Goal: Task Accomplishment & Management: Manage account settings

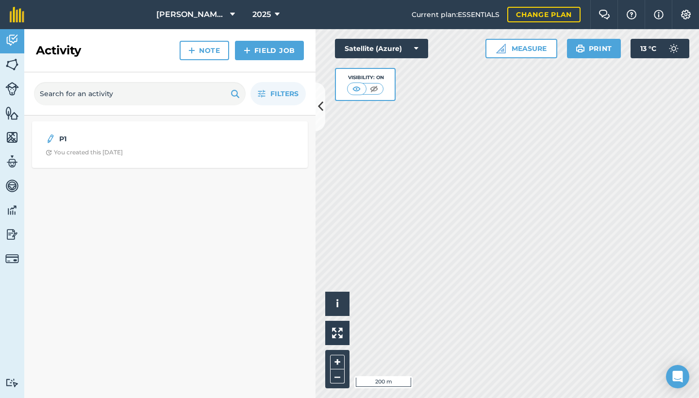
click at [275, 50] on link "Field Job" at bounding box center [269, 50] width 69 height 19
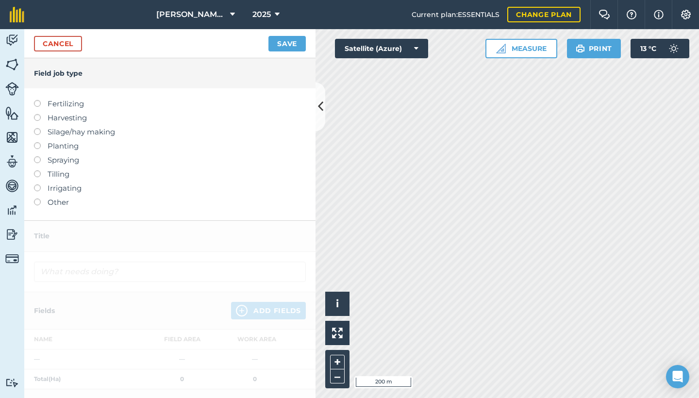
click at [283, 44] on button "Save" at bounding box center [287, 44] width 37 height 16
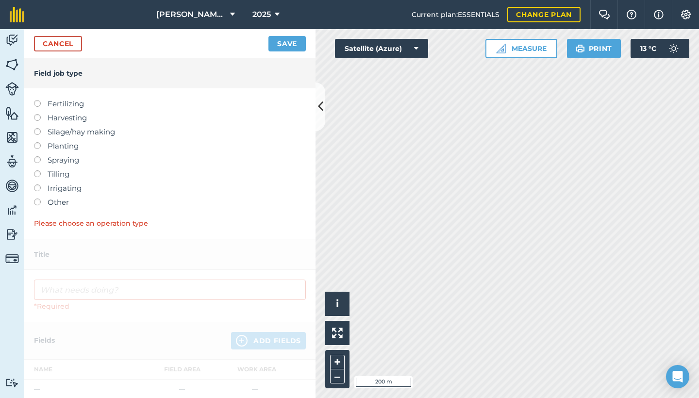
click at [68, 42] on link "Cancel" at bounding box center [58, 44] width 48 height 16
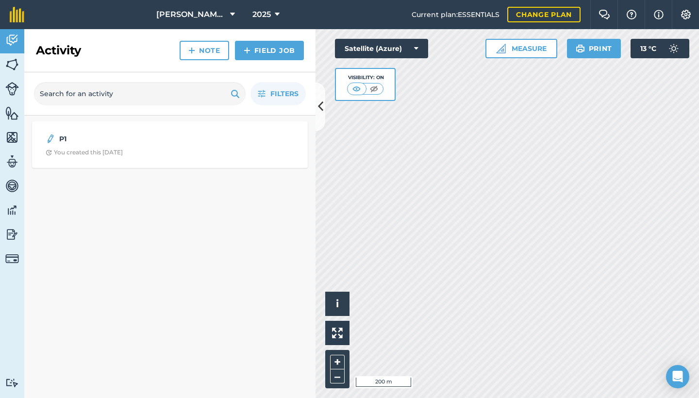
click at [322, 107] on icon at bounding box center [320, 106] width 5 height 17
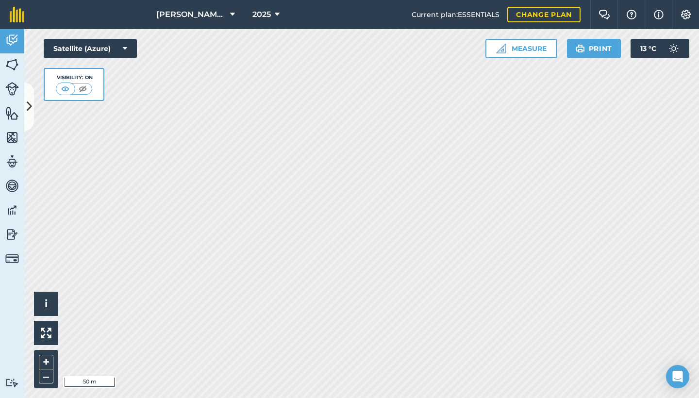
click at [530, 46] on button "Measure" at bounding box center [522, 48] width 72 height 19
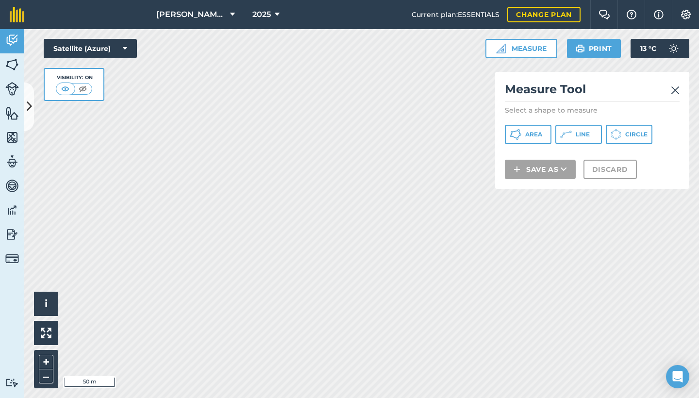
click at [538, 136] on span "Area" at bounding box center [534, 135] width 17 height 8
click at [509, 184] on div "Click to start drawing i © 2025 TomTom, Microsoft 20 m + – Satellite (Azure) Vi…" at bounding box center [361, 213] width 675 height 369
click at [519, 144] on div "Click to start drawing i © 2025 TomTom, Microsoft 20 m + – Satellite (Azure) Vi…" at bounding box center [361, 213] width 675 height 369
click at [529, 120] on div "Click to start drawing i © 2025 TomTom, Microsoft 20 m + – Satellite (Azure) Vi…" at bounding box center [361, 213] width 675 height 369
click at [512, 149] on div "Click to start drawing i © 2025 TomTom, Microsoft 20 m + – Satellite (Azure) Vi…" at bounding box center [361, 213] width 675 height 369
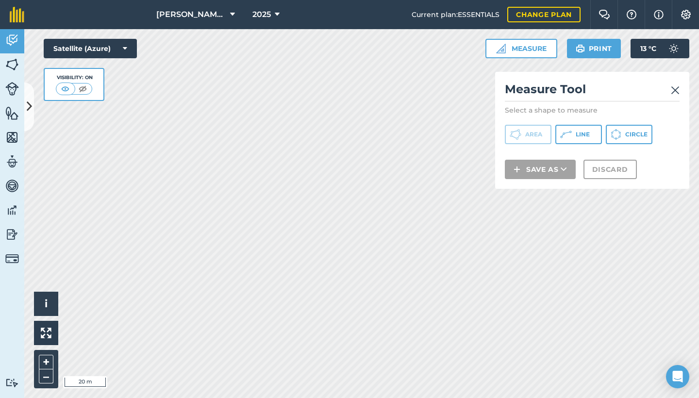
click at [524, 182] on div "Click to start drawing i © 2025 TomTom, Microsoft 20 m + – Satellite (Azure) Vi…" at bounding box center [361, 213] width 675 height 369
click at [542, 151] on div "Click to start drawing i © 2025 TomTom, Microsoft 20 m + – Satellite (Azure) Vi…" at bounding box center [361, 213] width 675 height 369
click at [525, 136] on div "Click to start drawing i © 2025 TomTom, Microsoft 20 m + – Satellite (Azure) Vi…" at bounding box center [361, 213] width 675 height 369
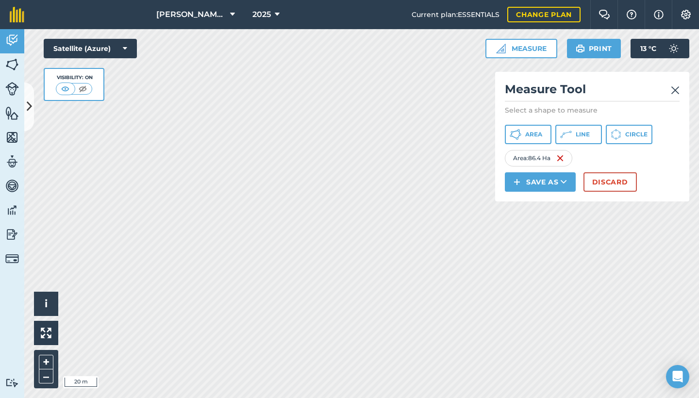
click at [536, 181] on button "Save as" at bounding box center [540, 181] width 71 height 19
click at [536, 206] on link "Field" at bounding box center [541, 203] width 68 height 21
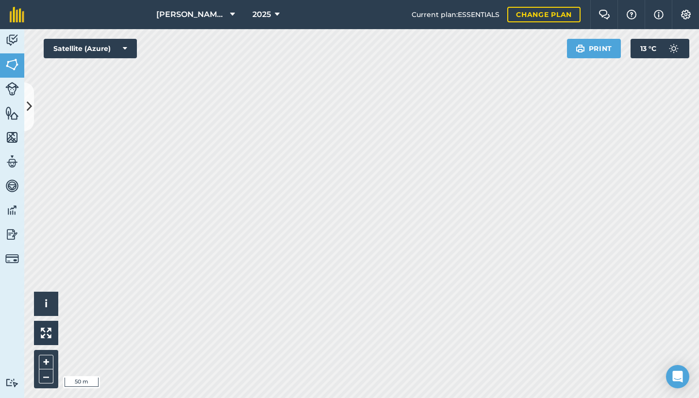
click at [30, 109] on icon at bounding box center [29, 106] width 5 height 17
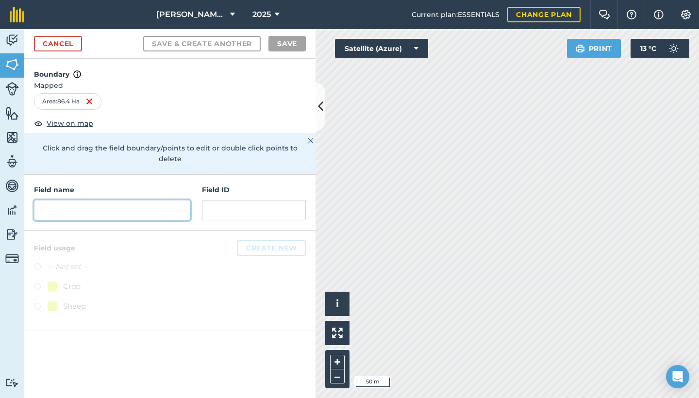
click at [87, 200] on input "text" at bounding box center [112, 210] width 156 height 20
click at [151, 203] on input "text" at bounding box center [112, 210] width 156 height 20
click at [78, 125] on span "View on map" at bounding box center [70, 123] width 47 height 11
click at [78, 200] on input "text" at bounding box center [112, 210] width 156 height 20
click at [65, 124] on span "View on map" at bounding box center [70, 123] width 47 height 11
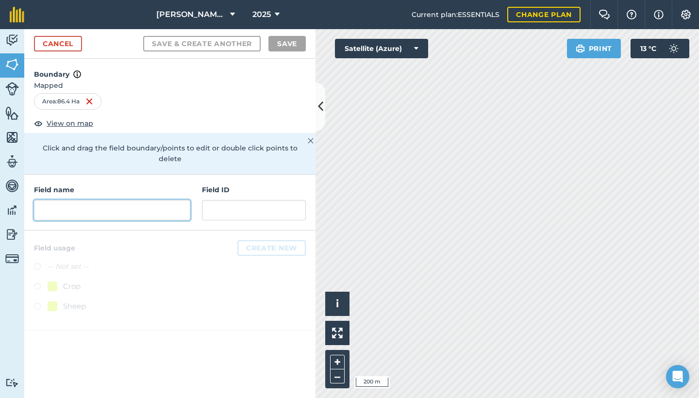
click at [141, 200] on input "text" at bounding box center [112, 210] width 156 height 20
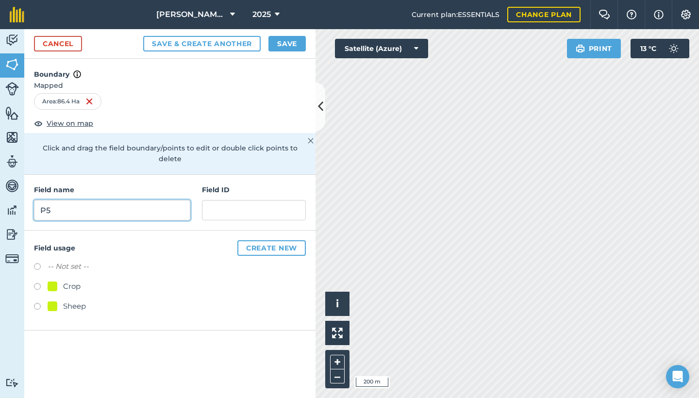
type input "P5"
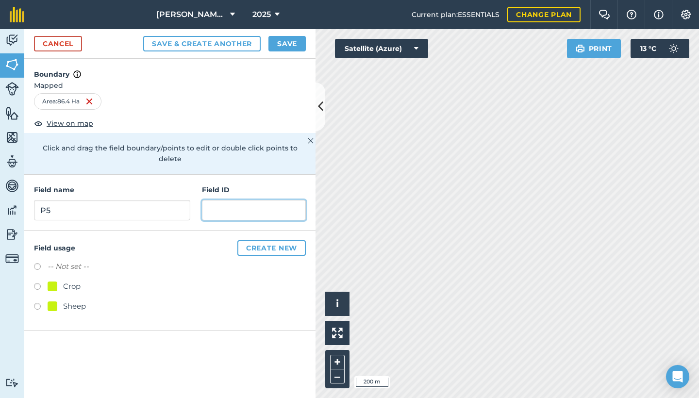
click at [261, 205] on input "text" at bounding box center [254, 210] width 104 height 20
click at [37, 283] on label at bounding box center [41, 288] width 14 height 10
radio input "true"
click at [261, 240] on button "Create new" at bounding box center [272, 248] width 68 height 16
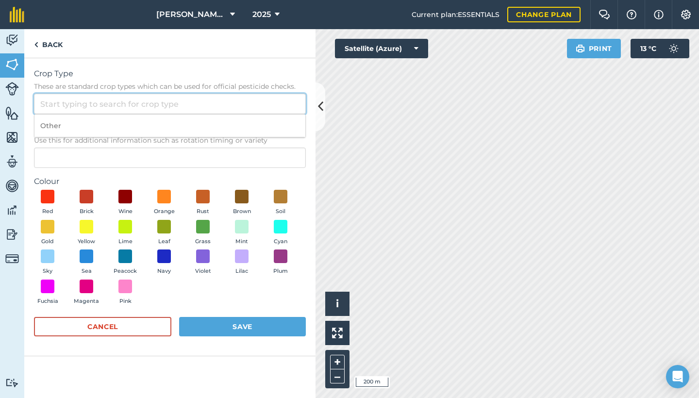
click at [183, 96] on input "Crop Type These are standard crop types which can be used for official pesticid…" at bounding box center [170, 104] width 272 height 20
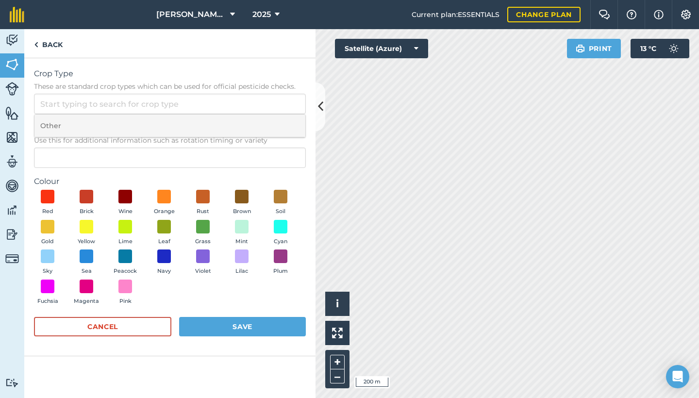
click at [164, 123] on li "Other" at bounding box center [169, 126] width 271 height 23
type input "Other"
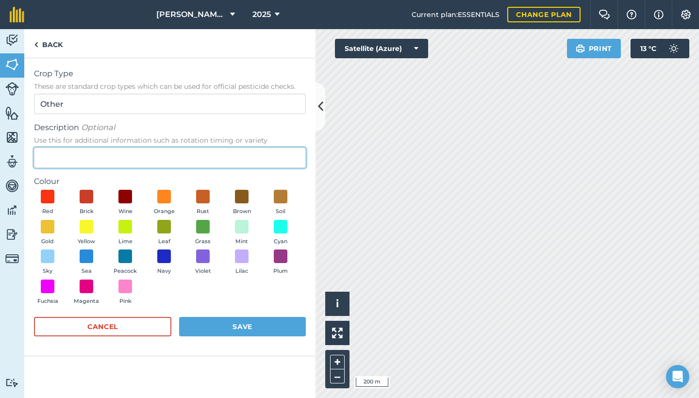
click at [152, 151] on input "Description Optional Use this for additional information such as rotation timin…" at bounding box center [170, 158] width 272 height 20
type input "SHEEP"
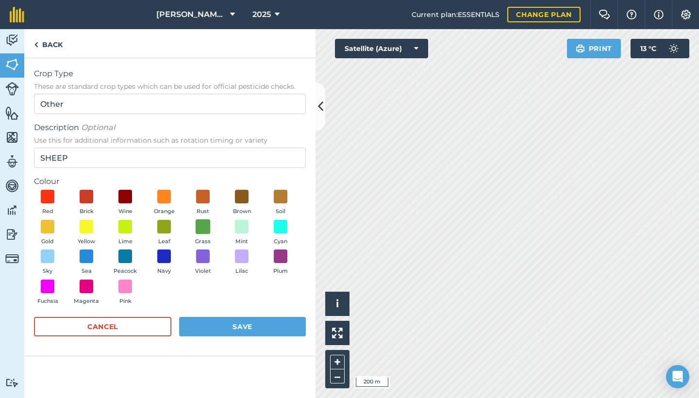
click at [202, 228] on span at bounding box center [203, 226] width 15 height 15
click at [239, 320] on button "Save" at bounding box center [242, 326] width 127 height 19
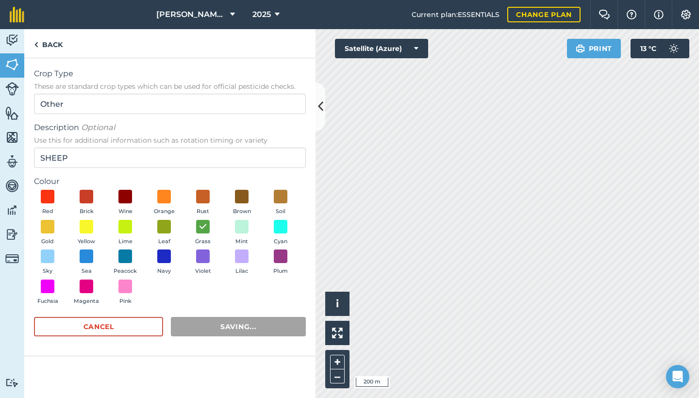
radio input "false"
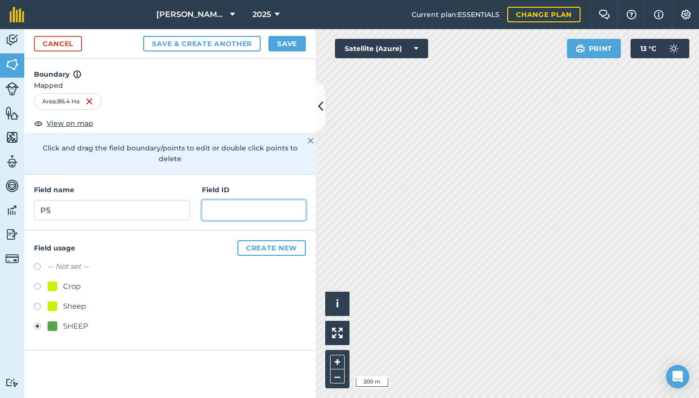
click at [219, 200] on input "text" at bounding box center [254, 210] width 104 height 20
type input "sheep"
click at [289, 43] on button "Save" at bounding box center [287, 44] width 37 height 16
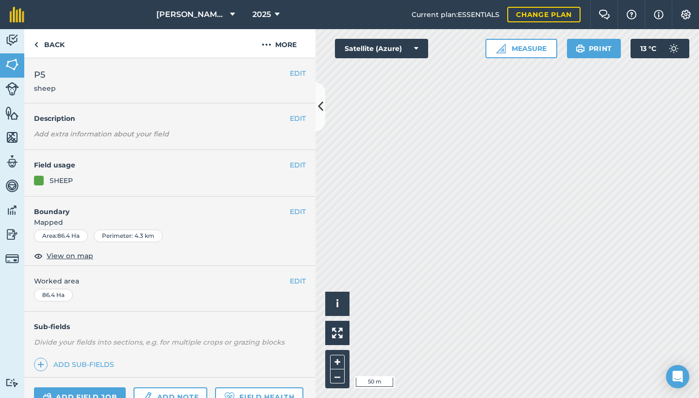
click at [532, 51] on button "Measure" at bounding box center [522, 48] width 72 height 19
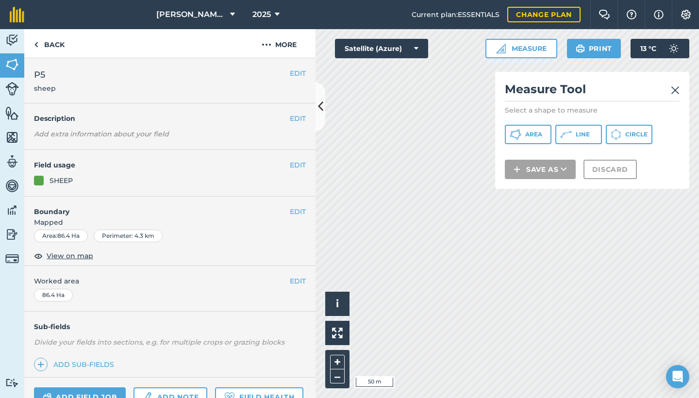
click at [530, 133] on span "Area" at bounding box center [534, 135] width 17 height 8
click at [251, 156] on div "Activity Fields Livestock Features Maps Team Vehicles Data Reporting Billing Tu…" at bounding box center [349, 213] width 699 height 369
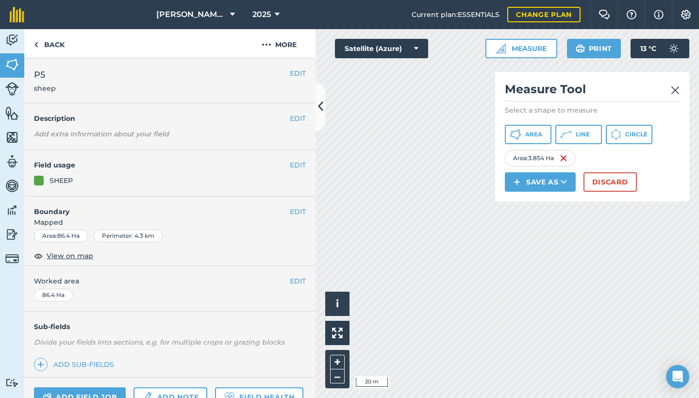
click at [530, 182] on button "Save as" at bounding box center [540, 181] width 71 height 19
click at [545, 204] on link "Field" at bounding box center [541, 203] width 68 height 21
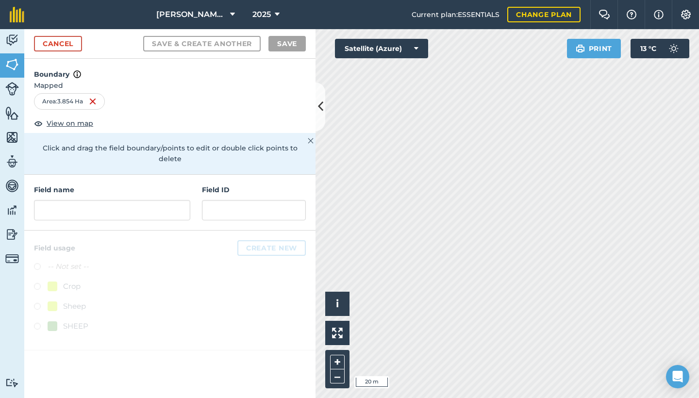
click at [532, 0] on html "[PERSON_NAME] Farm 2025 Current plan : ESSENTIALS Change plan Farm Chat Help In…" at bounding box center [349, 199] width 699 height 398
click at [158, 200] on input "text" at bounding box center [112, 210] width 156 height 20
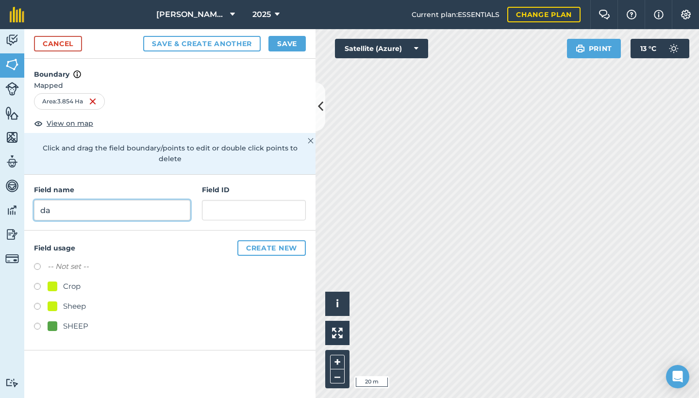
type input "d"
type input "Dam"
click at [276, 240] on button "Create new" at bounding box center [272, 248] width 68 height 16
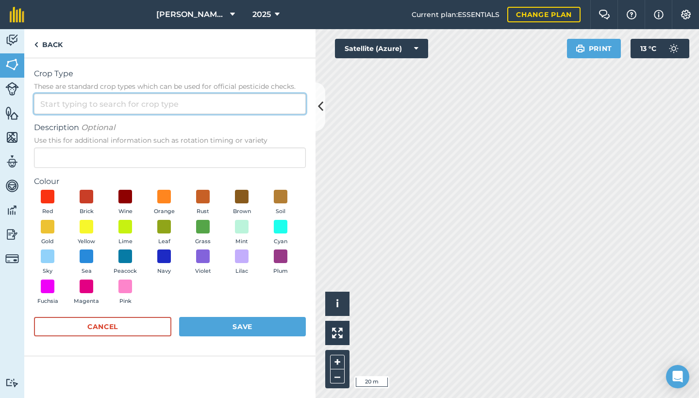
click at [238, 101] on input "Crop Type These are standard crop types which can be used for official pesticid…" at bounding box center [170, 104] width 272 height 20
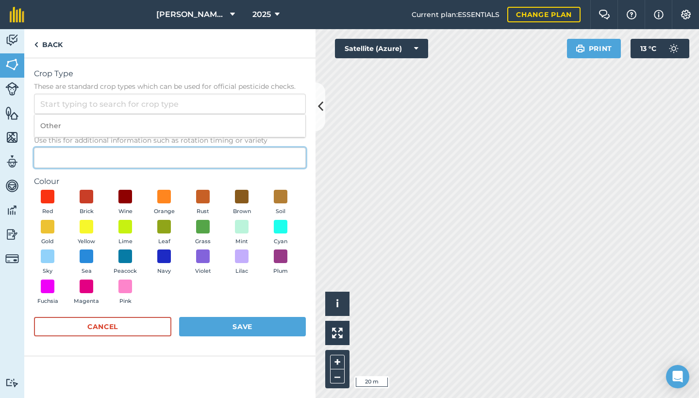
click at [177, 157] on input "Description Optional Use this for additional information such as rotation timin…" at bounding box center [170, 158] width 272 height 20
type input "dam sheds"
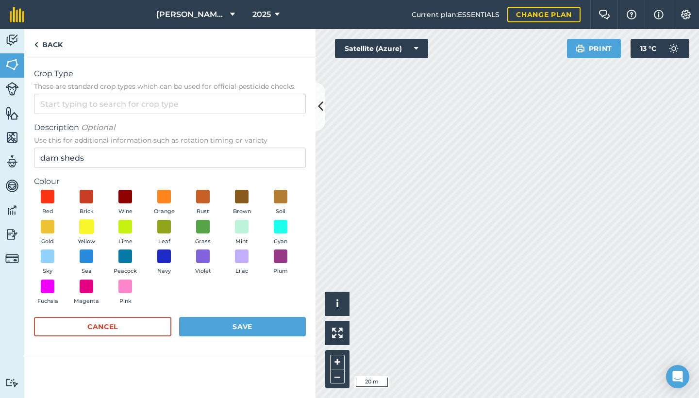
click at [86, 223] on span at bounding box center [86, 226] width 15 height 15
click at [214, 322] on button "Save" at bounding box center [242, 326] width 127 height 19
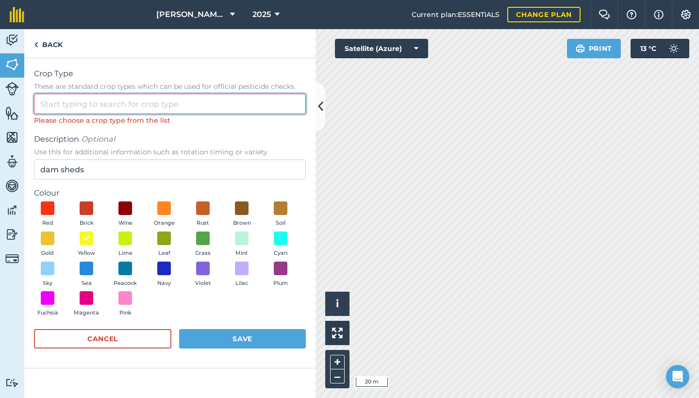
click at [176, 104] on input "Crop Type These are standard crop types which can be used for official pesticid…" at bounding box center [170, 104] width 272 height 20
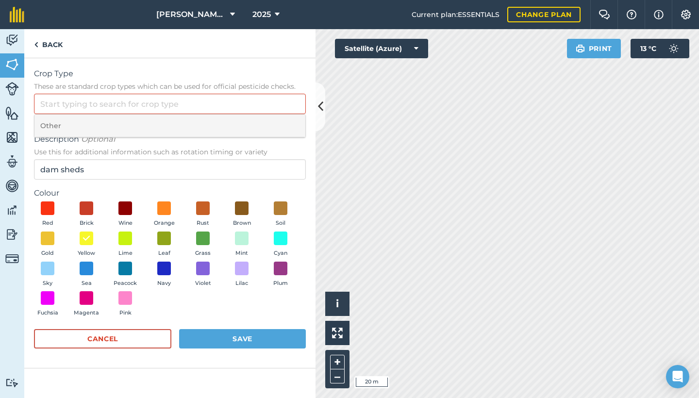
click at [161, 118] on li "Other" at bounding box center [169, 126] width 271 height 23
type input "Other"
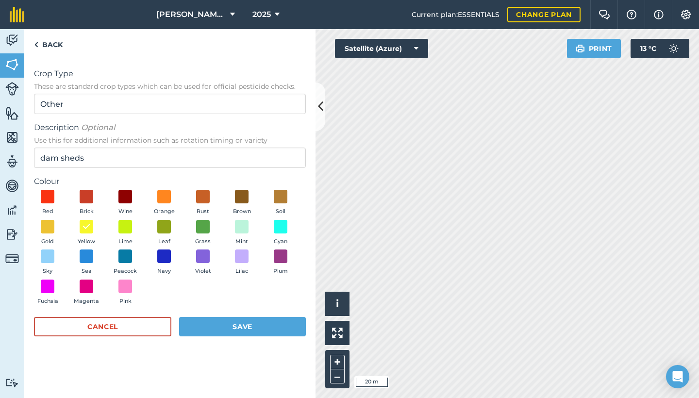
click at [270, 324] on button "Save" at bounding box center [242, 326] width 127 height 19
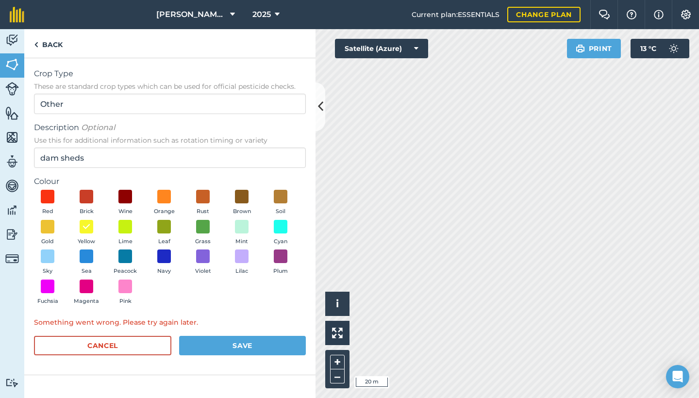
click at [215, 340] on button "Save" at bounding box center [242, 345] width 127 height 19
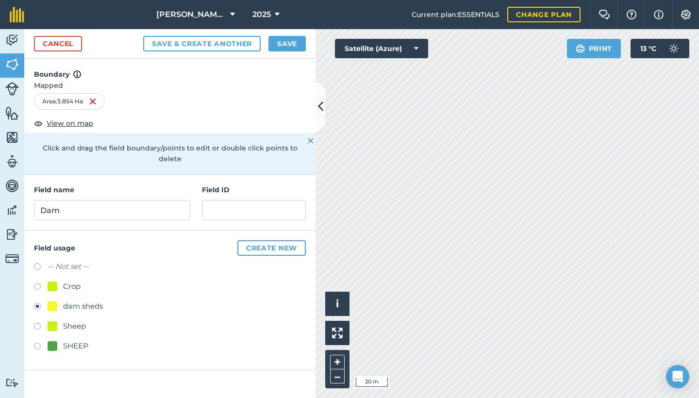
click at [288, 42] on button "Save" at bounding box center [287, 44] width 37 height 16
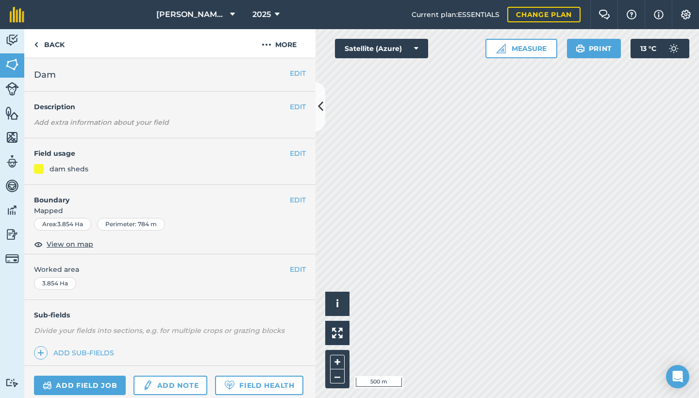
click at [12, 87] on img at bounding box center [12, 89] width 14 height 14
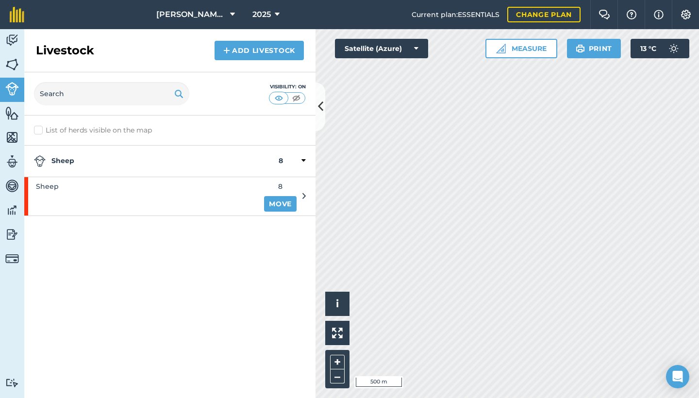
click at [9, 133] on img at bounding box center [12, 137] width 14 height 15
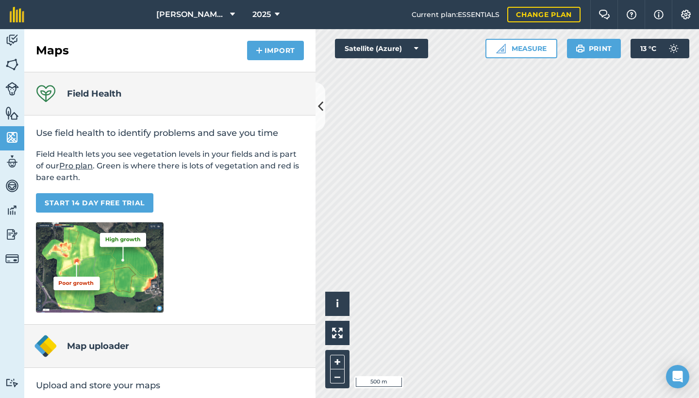
click at [9, 117] on img at bounding box center [12, 113] width 14 height 15
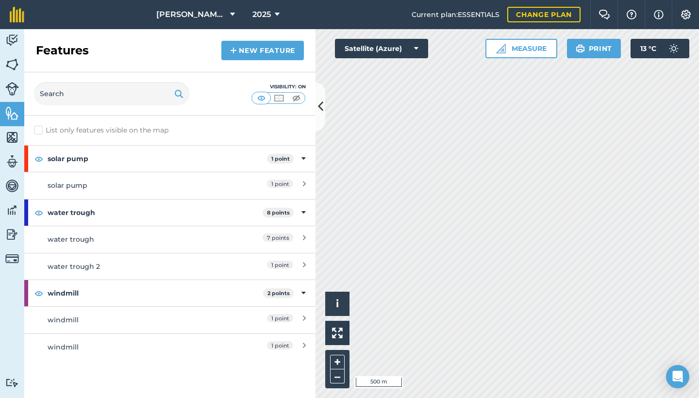
click at [5, 164] on img at bounding box center [12, 161] width 14 height 15
select select "MEMBER"
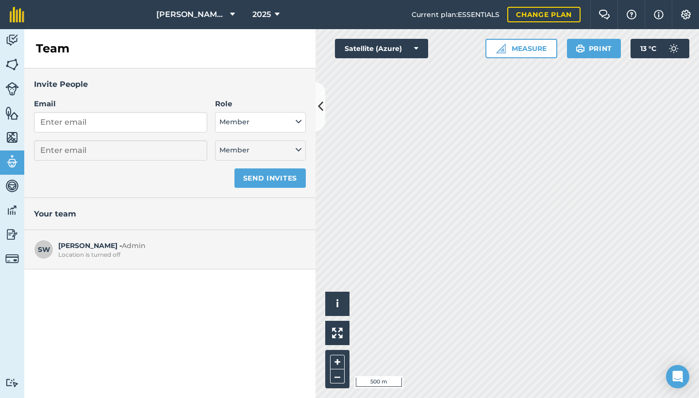
click at [17, 188] on img at bounding box center [12, 186] width 14 height 15
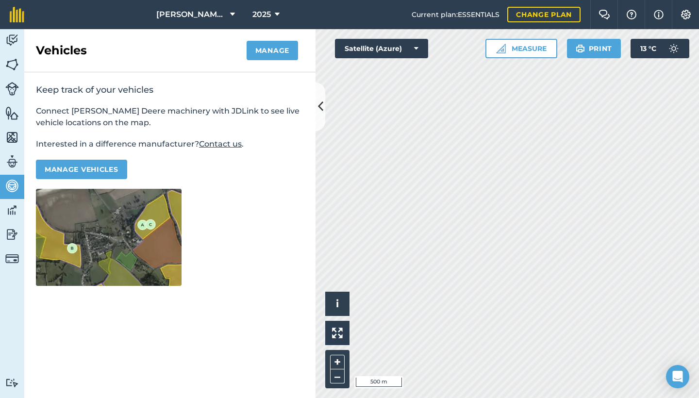
click at [82, 166] on button "Manage vehicles" at bounding box center [81, 169] width 91 height 19
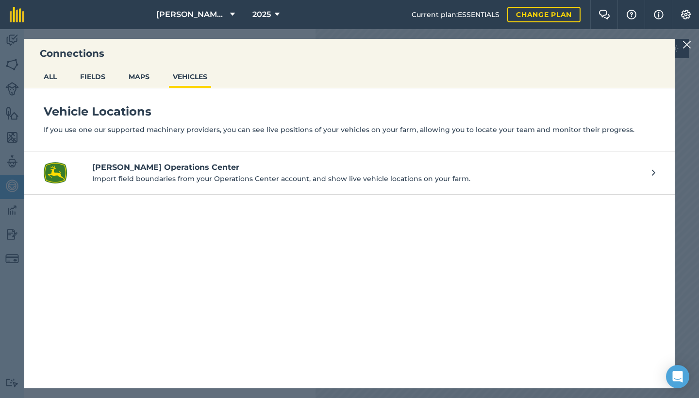
click at [18, 160] on div "Connections ALL FIELDS MAPS VEHICLES Vehicle Locations If you use one our suppo…" at bounding box center [349, 213] width 699 height 369
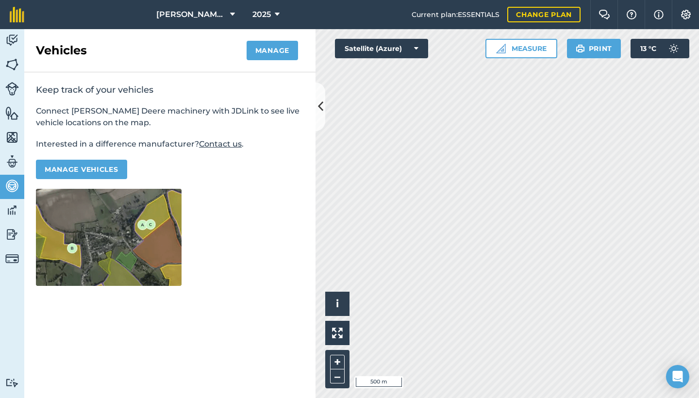
click at [10, 208] on img at bounding box center [12, 210] width 14 height 15
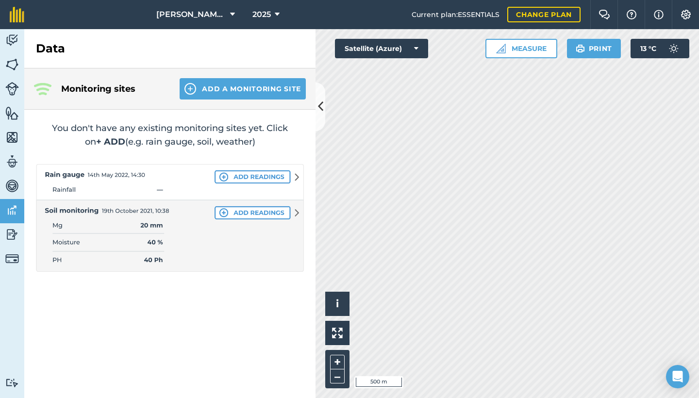
click at [239, 178] on img at bounding box center [170, 218] width 268 height 108
click at [224, 177] on img at bounding box center [170, 218] width 268 height 108
click at [296, 176] on img at bounding box center [170, 218] width 268 height 108
click at [223, 179] on img at bounding box center [170, 218] width 268 height 108
click at [162, 181] on img at bounding box center [170, 218] width 268 height 108
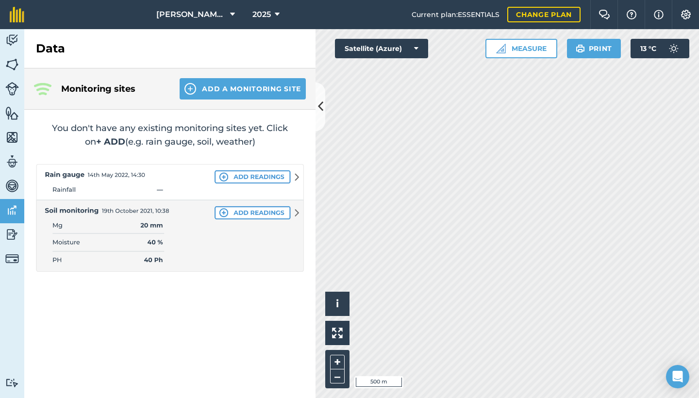
click at [158, 187] on img at bounding box center [170, 218] width 268 height 108
click at [182, 228] on img at bounding box center [170, 218] width 268 height 108
click at [221, 212] on img at bounding box center [170, 218] width 268 height 108
click at [11, 230] on img at bounding box center [12, 234] width 14 height 15
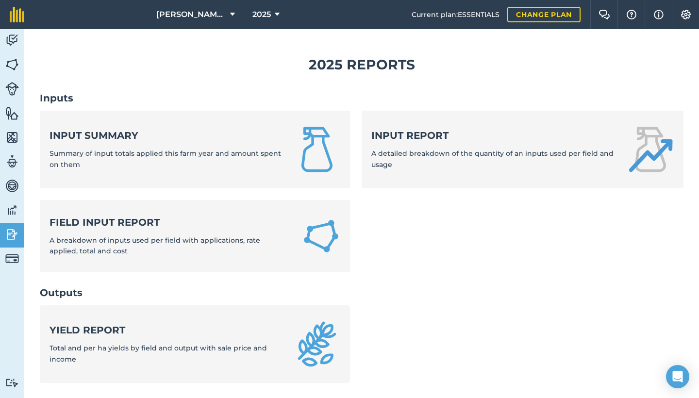
click at [8, 254] on img at bounding box center [12, 259] width 14 height 14
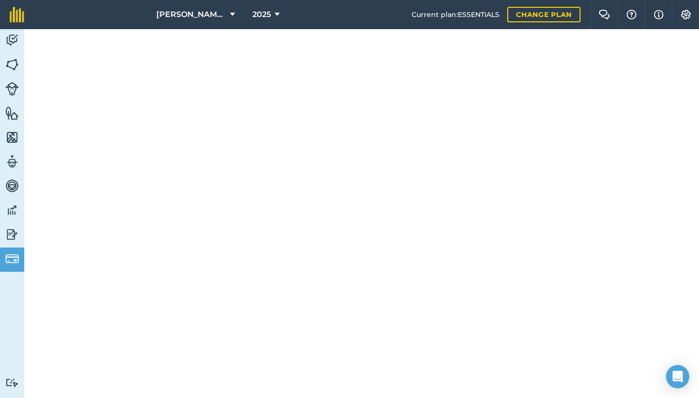
click at [11, 183] on img at bounding box center [12, 186] width 14 height 15
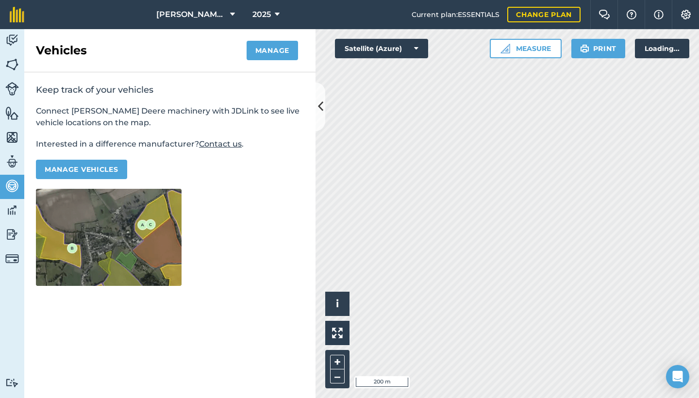
click at [14, 104] on link "Features" at bounding box center [12, 114] width 24 height 24
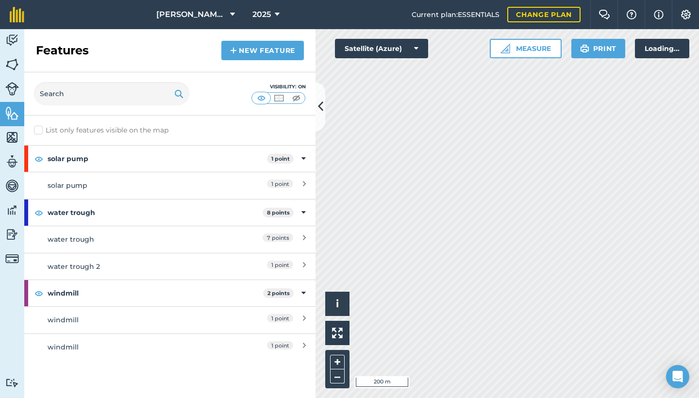
click at [11, 79] on link "Livestock" at bounding box center [12, 90] width 24 height 24
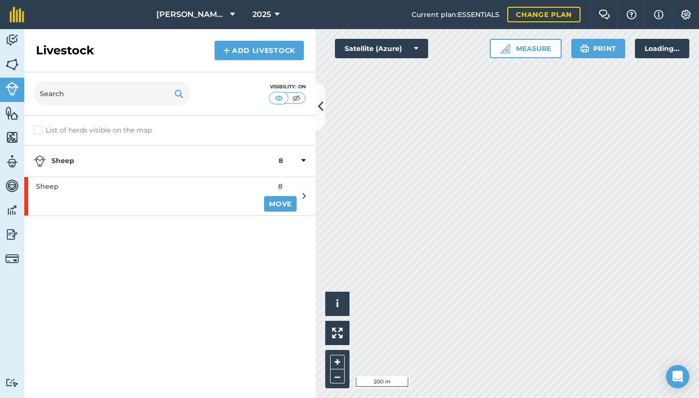
click at [12, 46] on img at bounding box center [12, 40] width 14 height 15
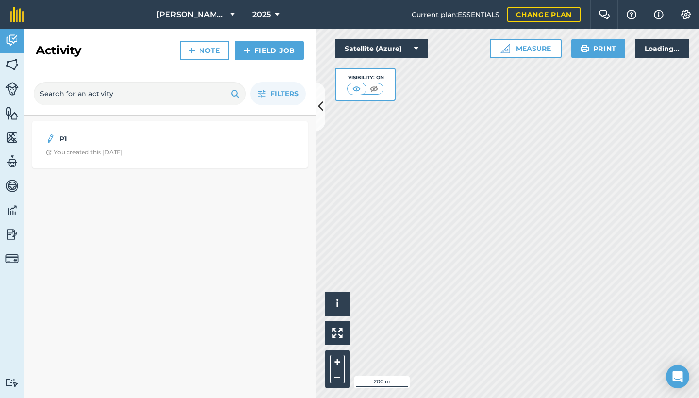
click at [6, 62] on img at bounding box center [12, 64] width 14 height 15
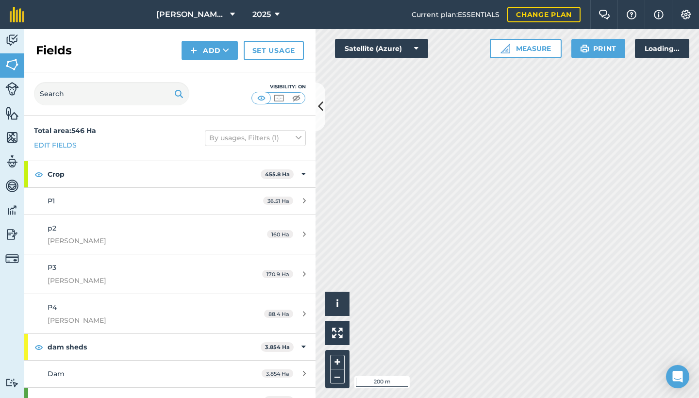
click at [11, 35] on img at bounding box center [12, 40] width 14 height 15
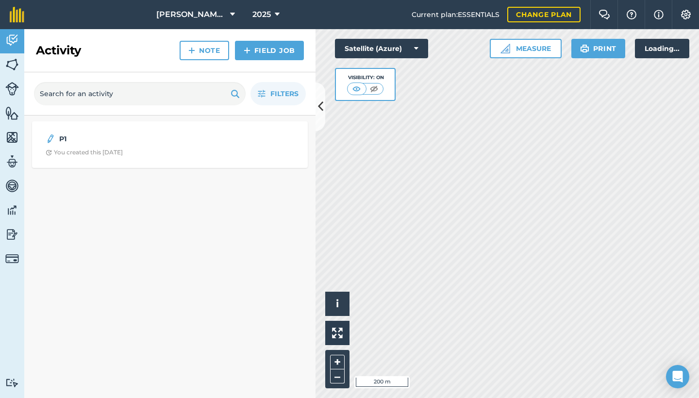
click at [11, 35] on img at bounding box center [12, 40] width 14 height 15
click at [376, 86] on img at bounding box center [374, 89] width 12 height 10
click at [359, 86] on img at bounding box center [357, 89] width 12 height 10
click at [427, 67] on div "Satellite (Azure) Visibility: On" at bounding box center [381, 70] width 93 height 62
click at [338, 330] on img at bounding box center [337, 333] width 11 height 11
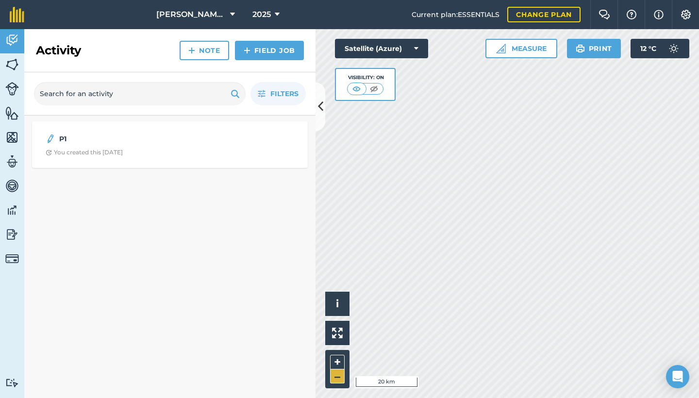
click at [339, 377] on button "–" at bounding box center [337, 377] width 15 height 14
click at [337, 354] on div "+ –" at bounding box center [337, 369] width 24 height 38
click at [337, 358] on button "+" at bounding box center [337, 362] width 15 height 15
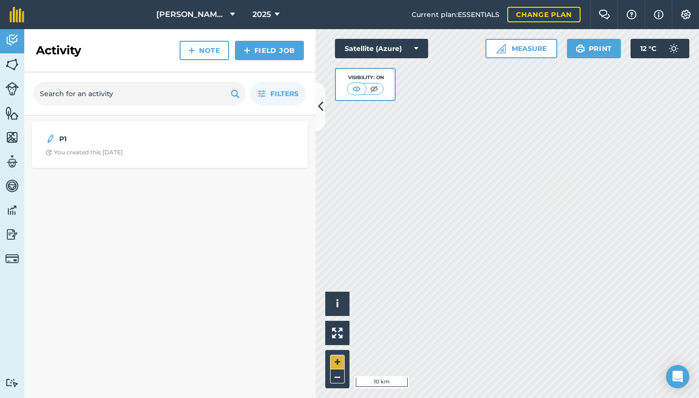
click at [337, 358] on button "+" at bounding box center [337, 362] width 15 height 15
click at [286, 313] on div "Activity Fields Livestock Features Maps Team Vehicles Data Reporting Billing Tu…" at bounding box center [349, 213] width 699 height 369
click at [498, 194] on div "Activity Fields Livestock Features Maps Team Vehicles Data Reporting Billing Tu…" at bounding box center [349, 213] width 699 height 369
click at [7, 32] on link "Activity" at bounding box center [12, 41] width 24 height 24
click at [11, 41] on img at bounding box center [12, 40] width 14 height 15
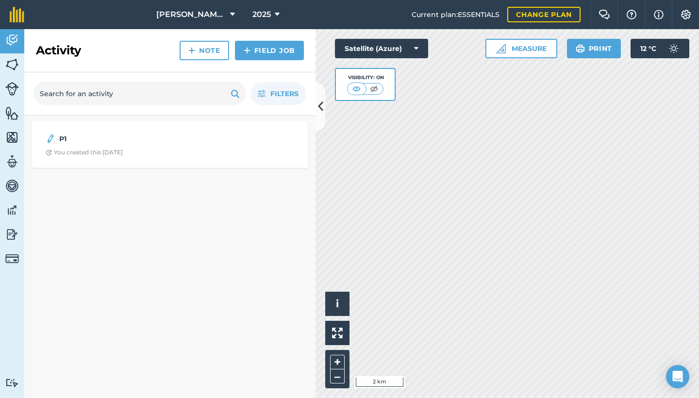
click at [11, 65] on img at bounding box center [12, 64] width 14 height 15
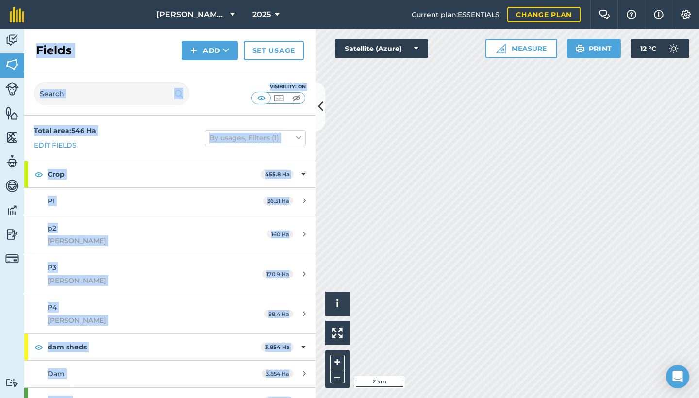
click at [14, 68] on img at bounding box center [12, 64] width 14 height 15
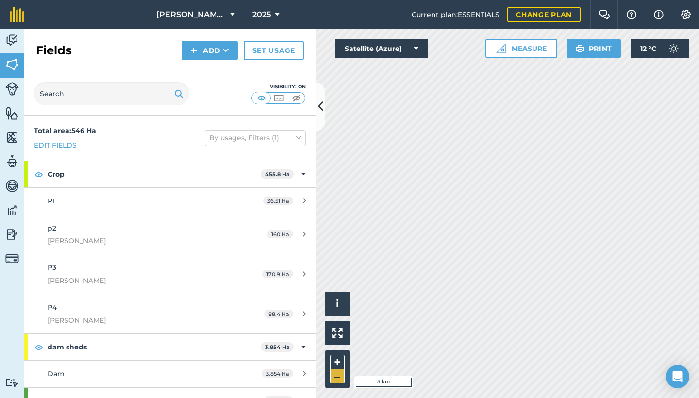
click at [338, 380] on button "–" at bounding box center [337, 377] width 15 height 14
click at [532, 44] on button "Measure" at bounding box center [522, 48] width 72 height 19
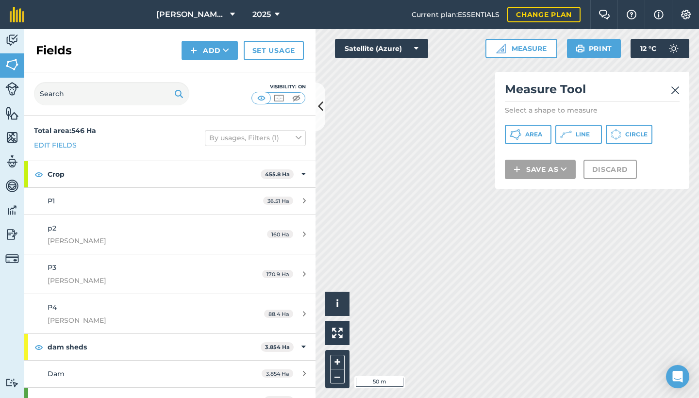
click at [528, 131] on span "Area" at bounding box center [534, 135] width 17 height 8
click at [303, 263] on div "Activity Fields Livestock Features Maps Team Vehicles Data Reporting Billing Tu…" at bounding box center [349, 213] width 699 height 369
click at [497, 157] on div "Click to start drawing i © 2025 TomTom, Microsoft 50 m + – Satellite (Azure) Me…" at bounding box center [508, 213] width 384 height 369
click at [518, 159] on div "Click to start drawing i © 2025 TomTom, Microsoft 50 m + – Satellite (Azure) Me…" at bounding box center [508, 213] width 384 height 369
click at [529, 138] on div "Click to start drawing i © 2025 TomTom, Microsoft 50 m + – Satellite (Azure) Me…" at bounding box center [508, 213] width 384 height 369
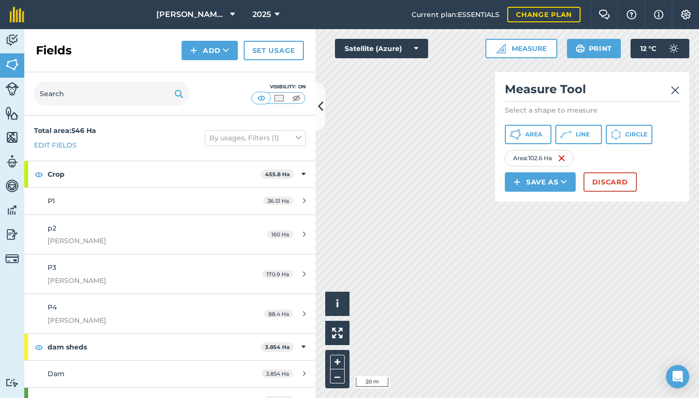
click at [543, 182] on button "Save as" at bounding box center [540, 181] width 71 height 19
click at [541, 203] on link "Field" at bounding box center [541, 203] width 68 height 21
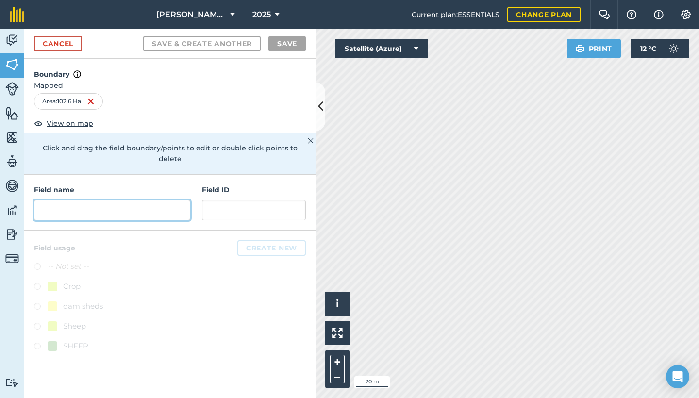
click at [159, 204] on input "text" at bounding box center [112, 210] width 156 height 20
type input "p"
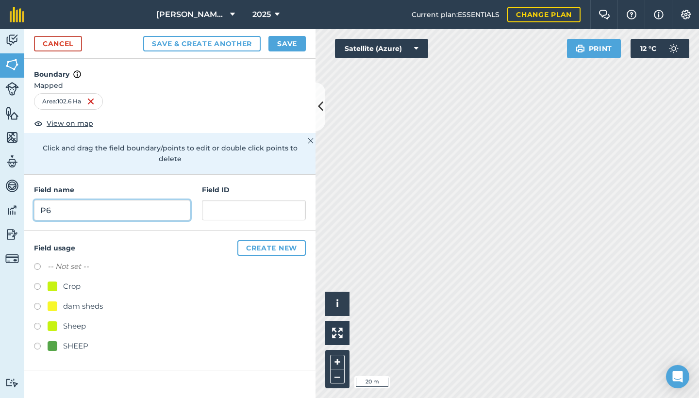
type input "P6"
click at [37, 281] on div "Crop" at bounding box center [170, 288] width 272 height 14
click at [38, 323] on label at bounding box center [41, 328] width 14 height 10
radio input "true"
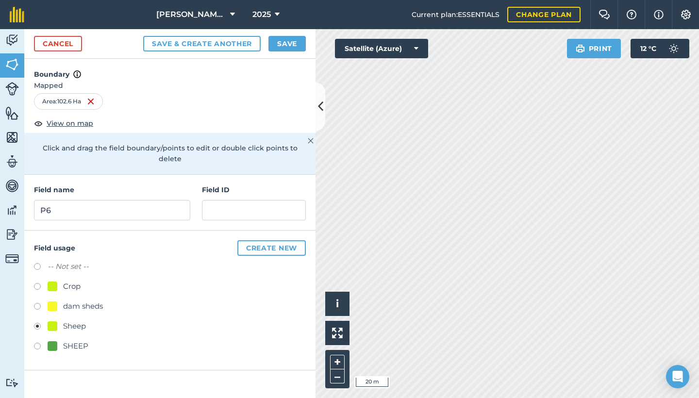
click at [287, 46] on button "Save" at bounding box center [287, 44] width 37 height 16
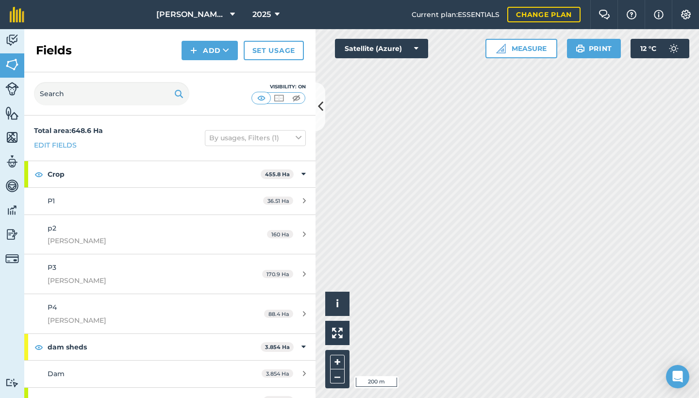
click at [256, 224] on div "Activity Fields Livestock Features Maps Team Vehicles Data Reporting Billing Tu…" at bounding box center [349, 213] width 699 height 369
click at [175, 222] on div "Activity Fields Livestock Features Maps Team Vehicles Data Reporting Billing Tu…" at bounding box center [349, 213] width 699 height 369
click at [523, 49] on button "Measure" at bounding box center [522, 48] width 72 height 19
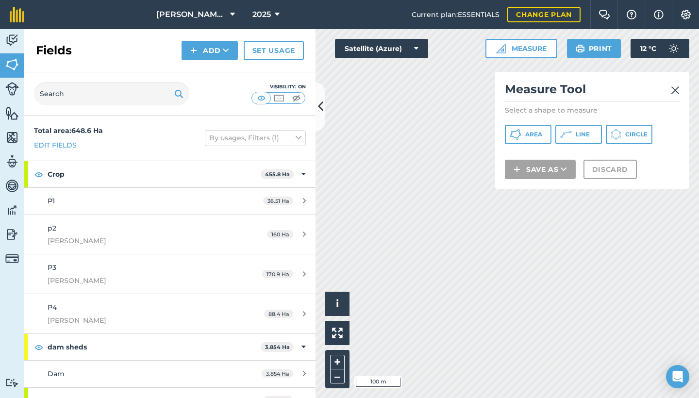
click at [520, 132] on icon at bounding box center [516, 135] width 12 height 12
click at [500, 102] on div "Click to start drawing i © 2025 TomTom, Microsoft 50 m + – Satellite (Azure) Me…" at bounding box center [508, 213] width 384 height 369
click at [496, 113] on div "Click to start drawing i © 2025 TomTom, Microsoft 50 m + – Satellite (Azure) Me…" at bounding box center [508, 213] width 384 height 369
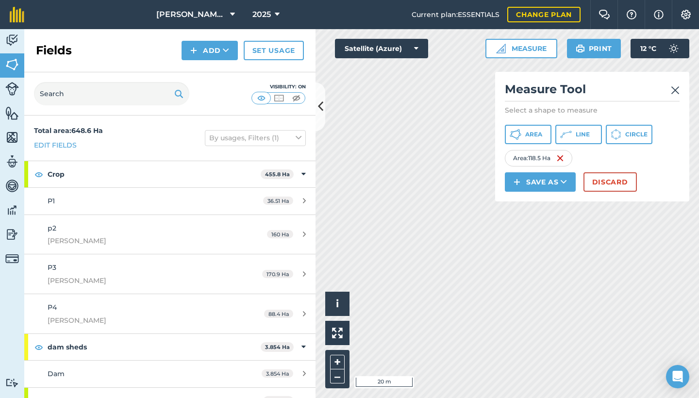
click at [550, 182] on button "Save as" at bounding box center [540, 181] width 71 height 19
click at [547, 204] on link "Field" at bounding box center [541, 203] width 68 height 21
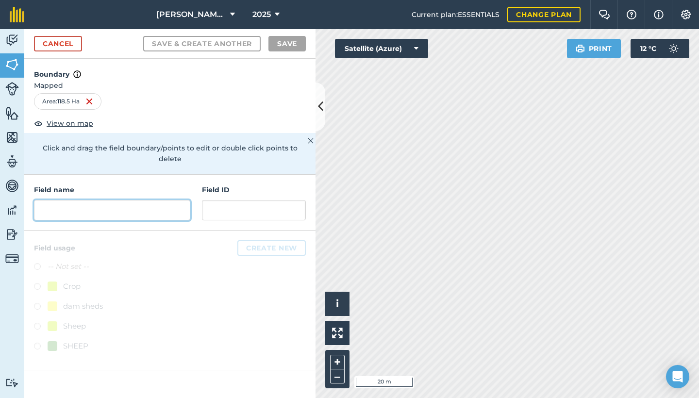
click at [161, 200] on input "text" at bounding box center [112, 210] width 156 height 20
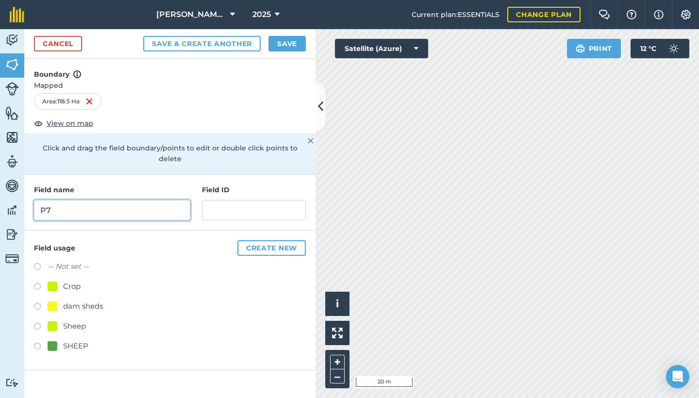
type input "P7"
click at [37, 283] on label at bounding box center [41, 288] width 14 height 10
radio input "true"
click at [288, 41] on button "Save" at bounding box center [287, 44] width 37 height 16
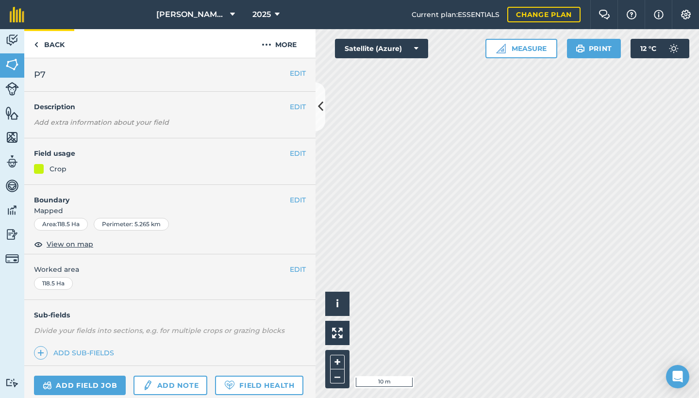
click at [51, 45] on link "Back" at bounding box center [49, 43] width 50 height 29
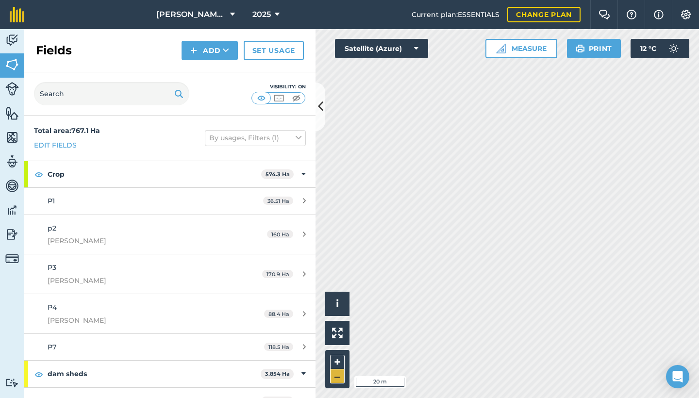
click at [334, 377] on button "–" at bounding box center [337, 377] width 15 height 14
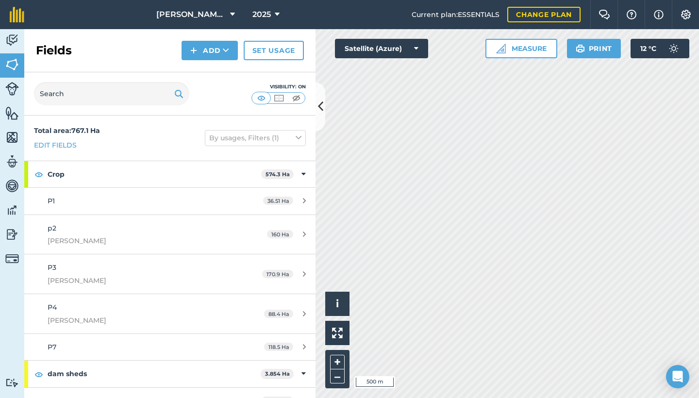
click at [594, 49] on button "Print" at bounding box center [594, 48] width 54 height 19
click at [673, 49] on img at bounding box center [673, 48] width 19 height 19
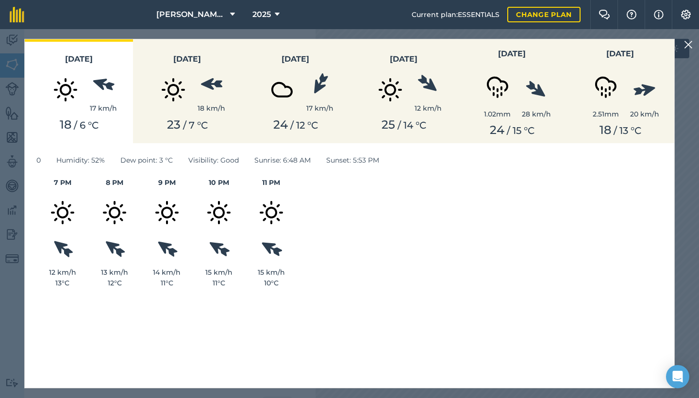
click at [528, 14] on link "Change plan" at bounding box center [544, 15] width 73 height 16
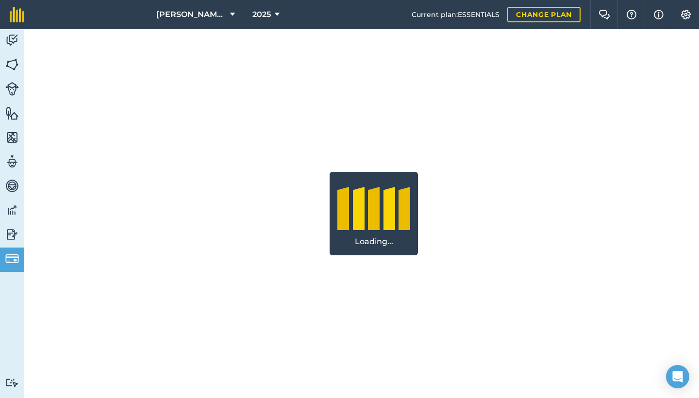
click at [17, 40] on img at bounding box center [12, 40] width 14 height 15
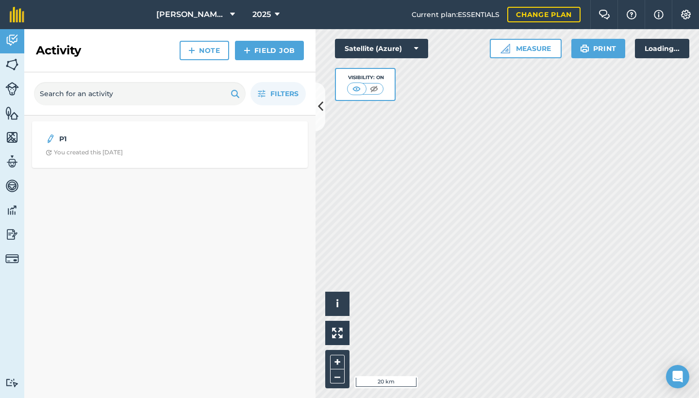
click at [13, 66] on img at bounding box center [12, 64] width 14 height 15
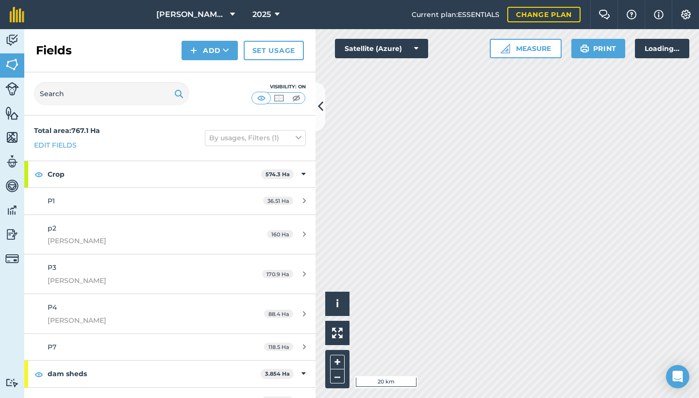
click at [13, 91] on img at bounding box center [12, 89] width 14 height 14
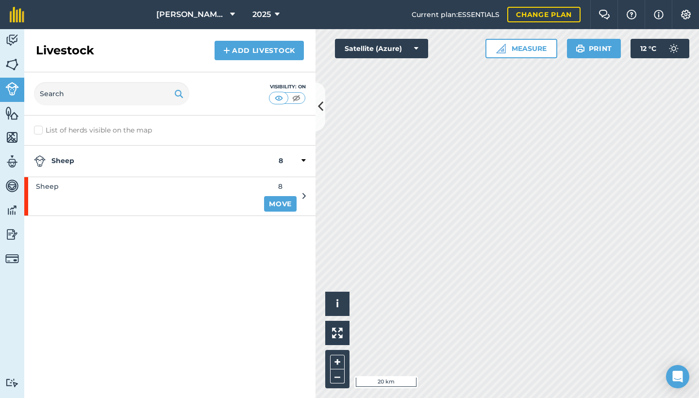
click at [242, 48] on link "Add Livestock" at bounding box center [259, 50] width 89 height 19
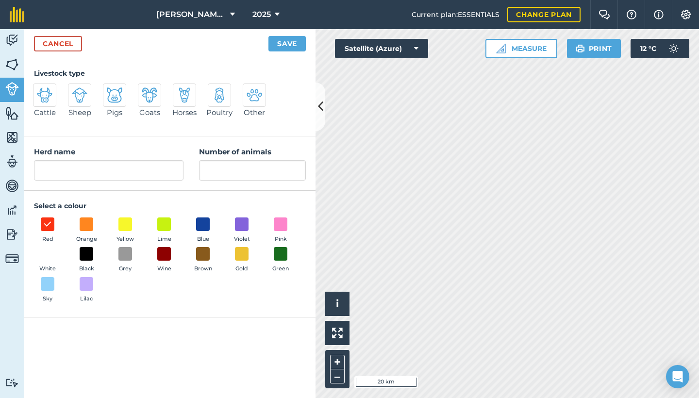
click at [71, 39] on link "Cancel" at bounding box center [58, 44] width 48 height 16
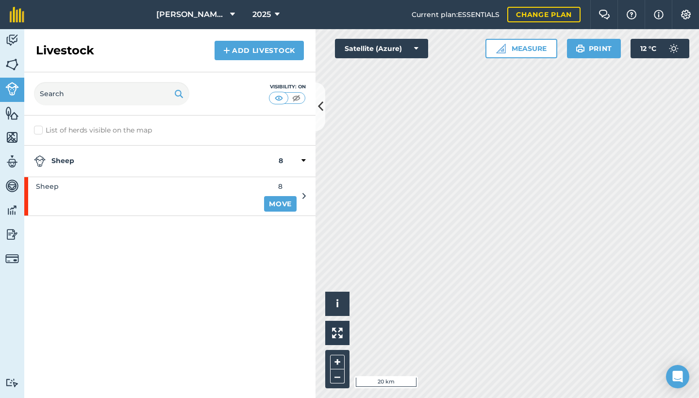
click at [289, 204] on link "Move" at bounding box center [280, 204] width 33 height 16
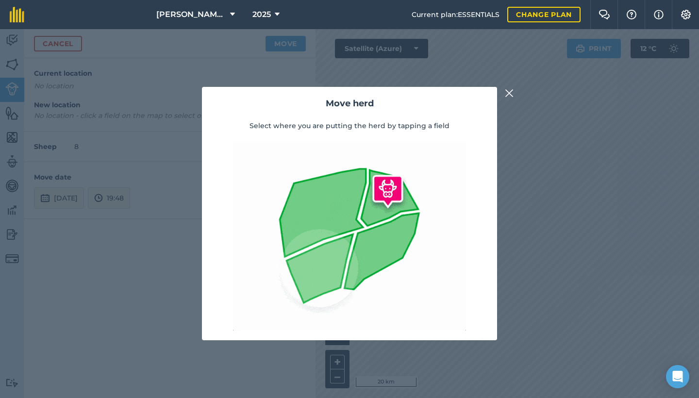
click at [509, 92] on img at bounding box center [509, 93] width 9 height 12
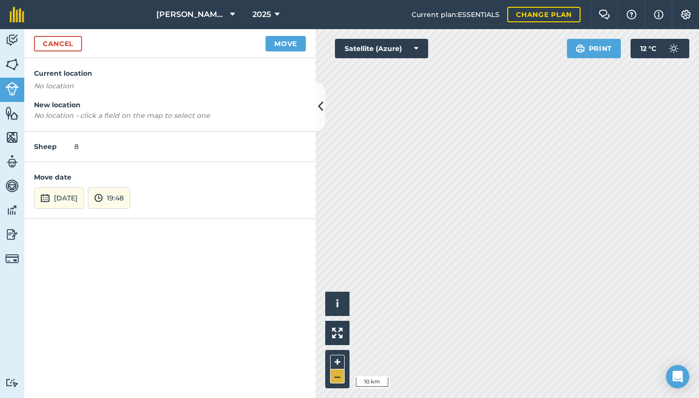
click at [335, 374] on button "–" at bounding box center [337, 377] width 15 height 14
click at [281, 44] on button "Move" at bounding box center [286, 44] width 40 height 16
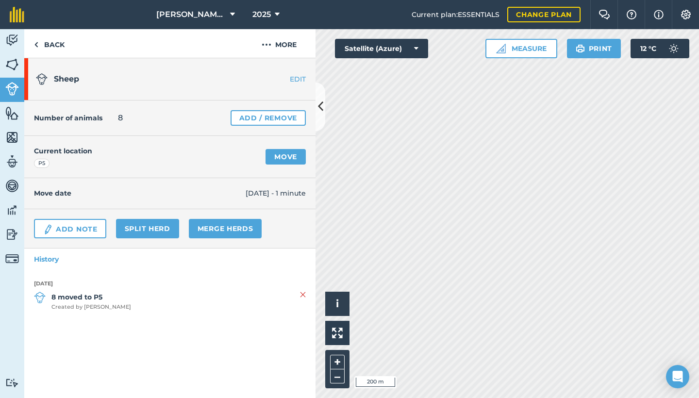
click at [67, 228] on link "Add Note" at bounding box center [70, 228] width 72 height 19
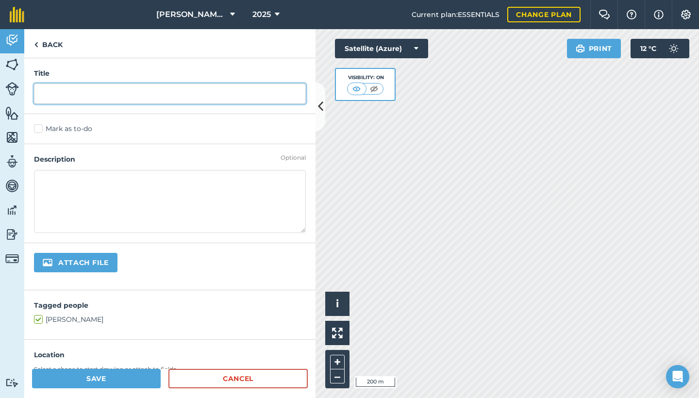
click at [96, 94] on input "text" at bounding box center [170, 94] width 272 height 20
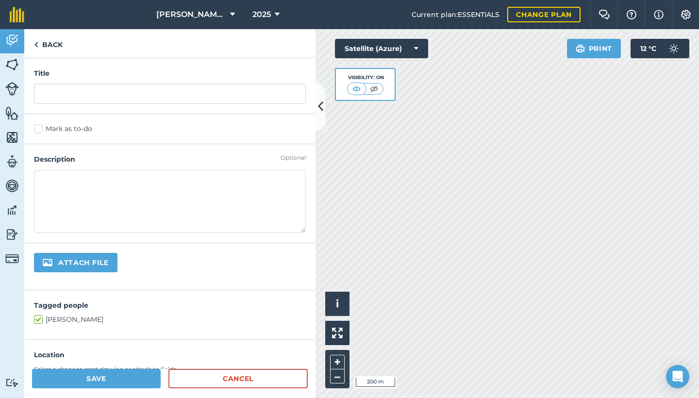
click at [10, 87] on img at bounding box center [12, 89] width 14 height 14
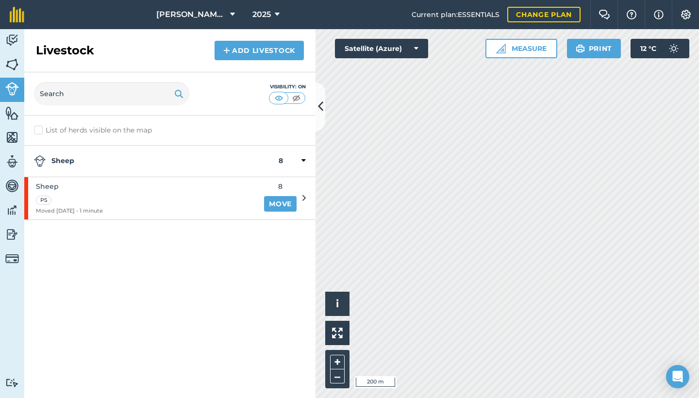
click at [13, 65] on img at bounding box center [12, 64] width 14 height 15
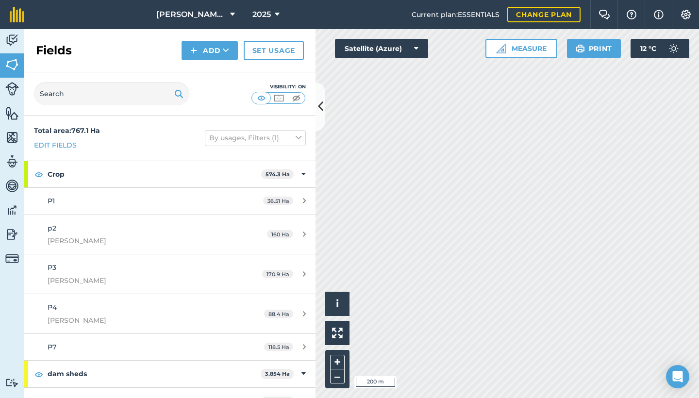
click at [11, 139] on img at bounding box center [12, 137] width 14 height 15
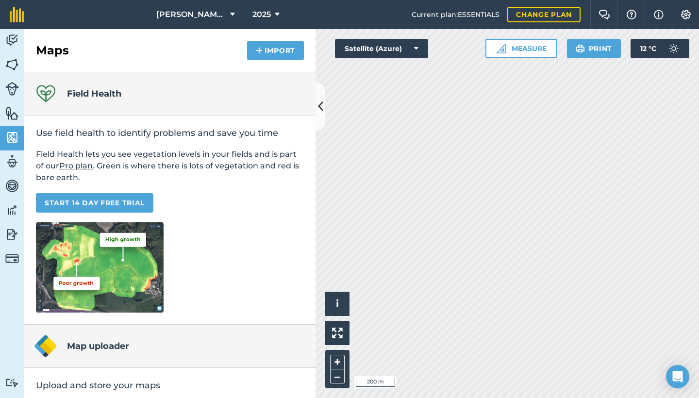
click at [279, 53] on button "Import" at bounding box center [275, 50] width 57 height 19
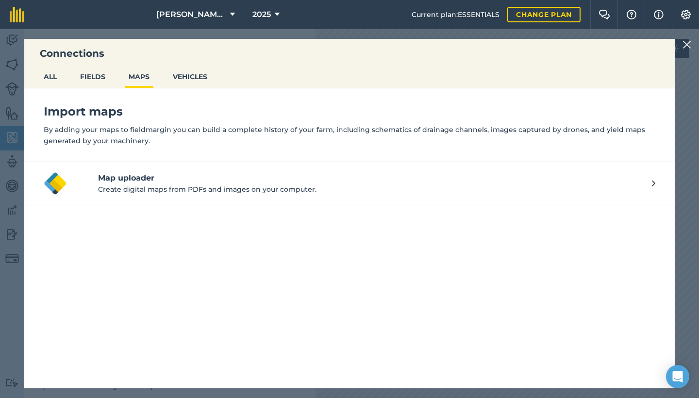
click at [94, 77] on button "FIELDS" at bounding box center [92, 77] width 33 height 18
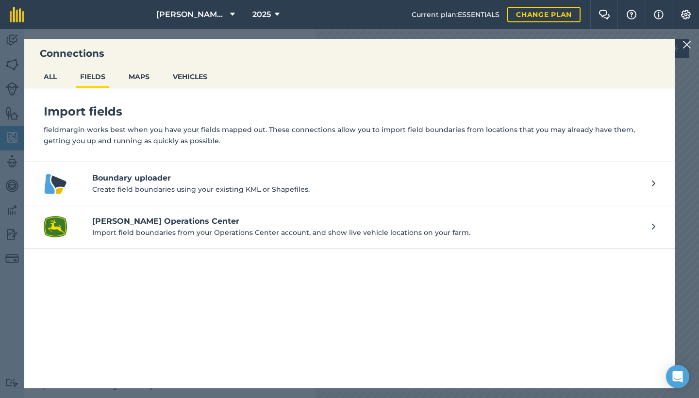
click at [154, 182] on h4 "Boundary uploader" at bounding box center [367, 178] width 550 height 12
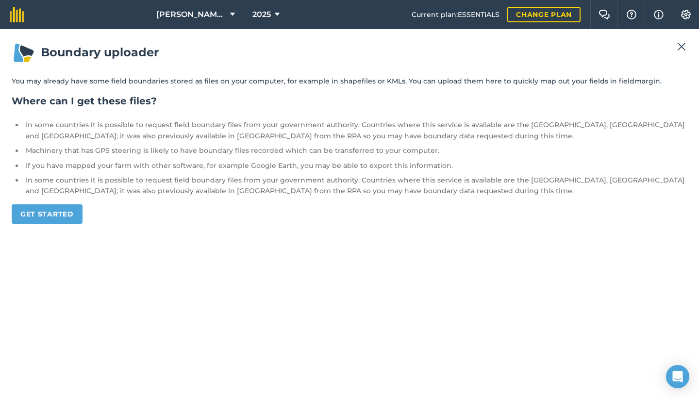
click at [46, 204] on link "Get started" at bounding box center [47, 213] width 71 height 19
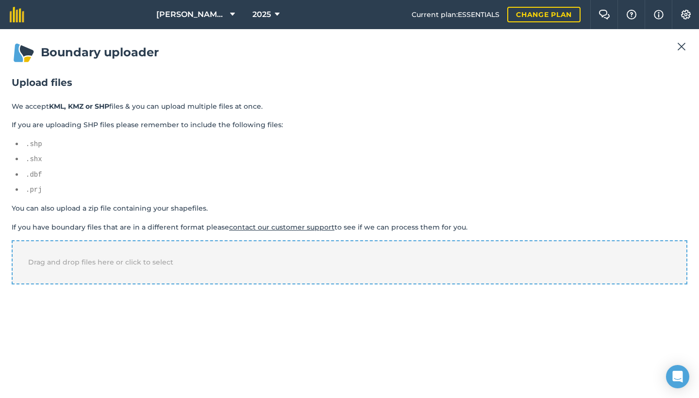
click at [228, 255] on div "Drag and drop files here or click to select" at bounding box center [350, 262] width 676 height 44
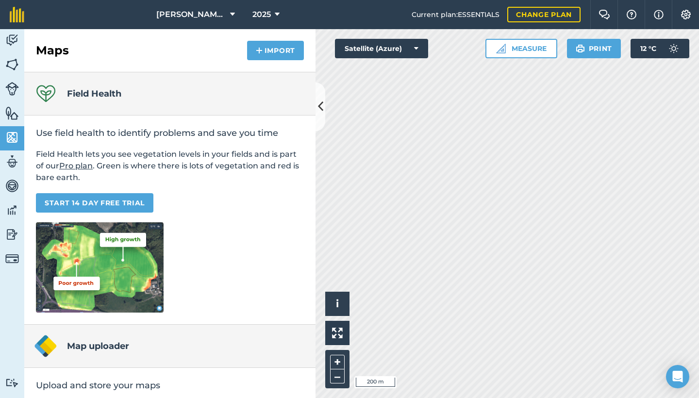
click at [18, 34] on img at bounding box center [12, 40] width 14 height 15
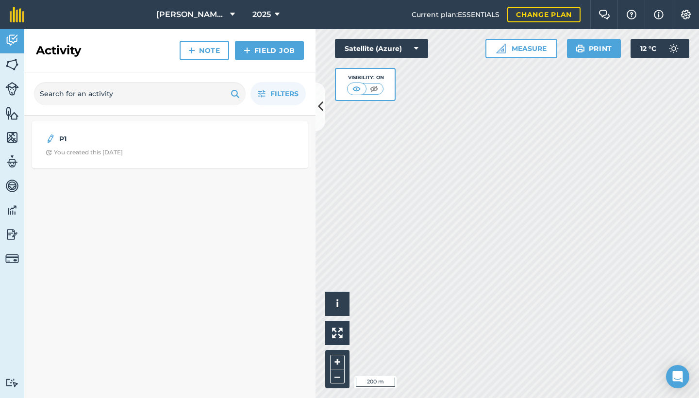
click at [274, 47] on link "Field Job" at bounding box center [269, 50] width 69 height 19
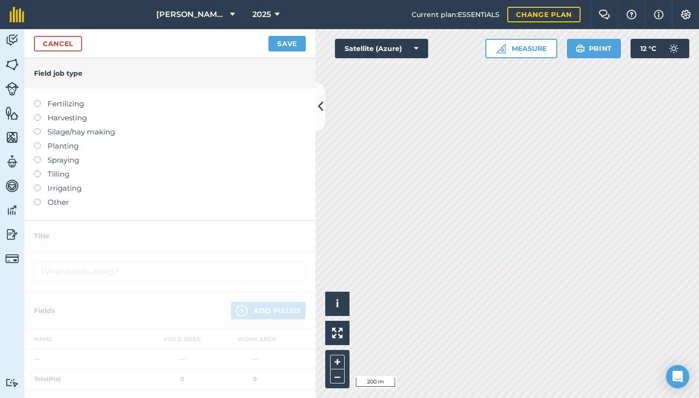
click at [35, 100] on label at bounding box center [41, 100] width 14 height 0
type input "Fertilizing"
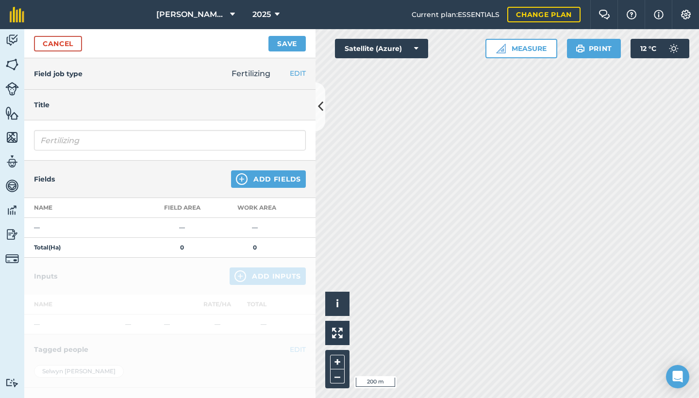
click at [59, 41] on link "Cancel" at bounding box center [58, 44] width 48 height 16
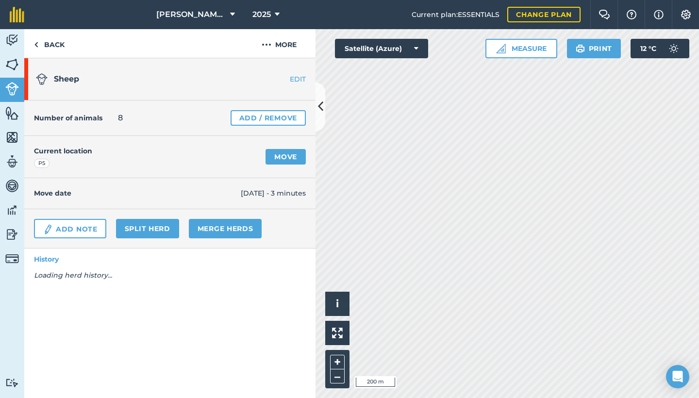
click at [9, 63] on img at bounding box center [12, 64] width 14 height 15
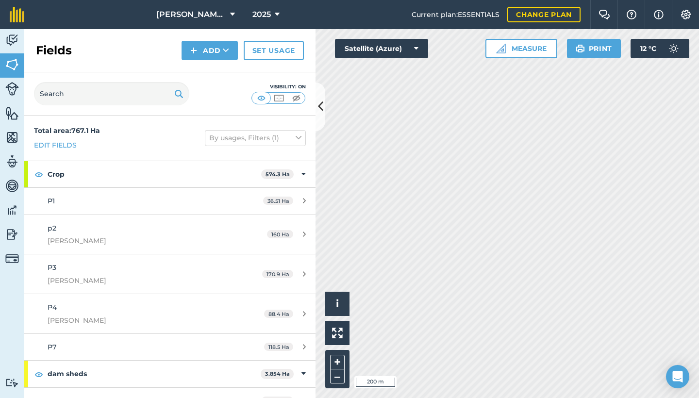
click at [10, 40] on img at bounding box center [12, 40] width 14 height 15
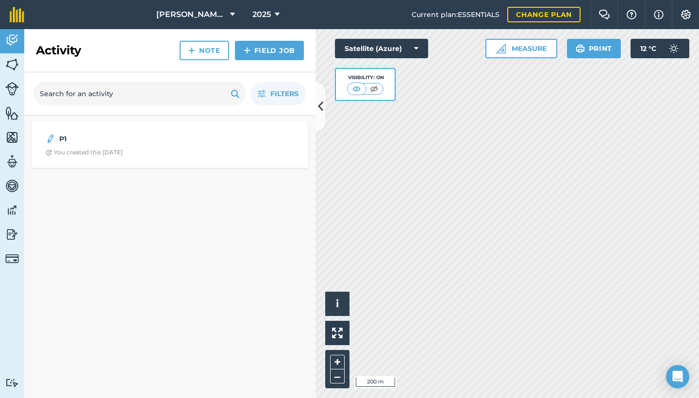
click at [212, 46] on link "Note" at bounding box center [205, 50] width 50 height 19
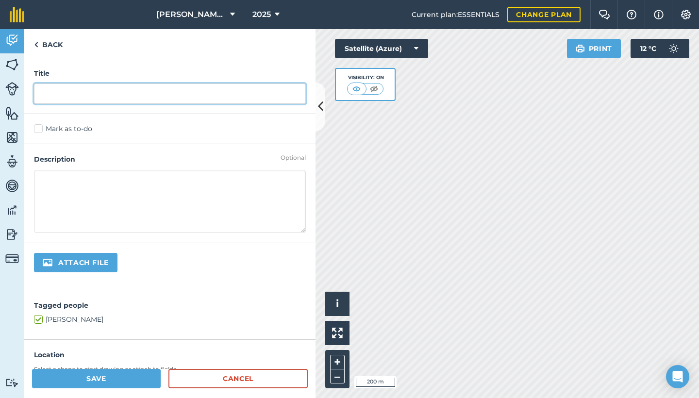
click at [157, 95] on input "text" at bounding box center [170, 94] width 272 height 20
type input "F"
type input "fire brakes"
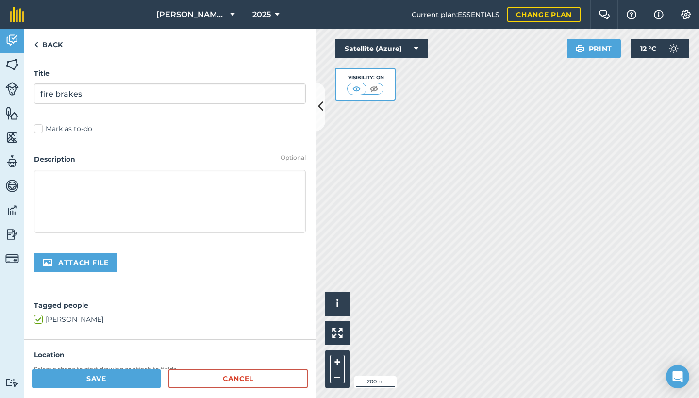
click at [129, 184] on textarea at bounding box center [170, 201] width 272 height 63
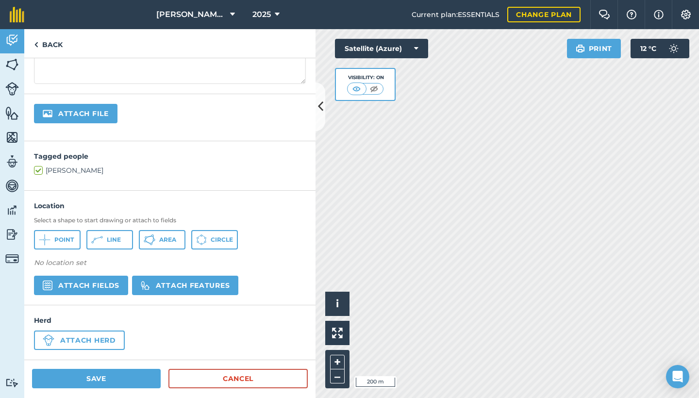
scroll to position [149, 0]
drag, startPoint x: 138, startPoint y: 168, endPoint x: 144, endPoint y: 398, distance: 229.8
click at [144, 398] on form "Back Title fire brakes Mark as to-do Optional Description Attach file Tagged pe…" at bounding box center [169, 213] width 291 height 369
click at [252, 93] on div "Optional Description" at bounding box center [169, 44] width 291 height 99
drag, startPoint x: 249, startPoint y: 114, endPoint x: 228, endPoint y: 271, distance: 158.3
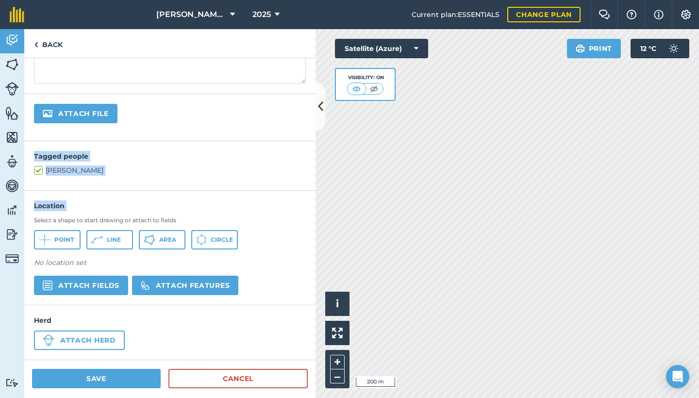
click at [228, 271] on div "Title fire brakes Mark as to-do Optional Description Attach file Tagged people …" at bounding box center [169, 213] width 291 height 311
click at [272, 51] on div "Back" at bounding box center [169, 43] width 291 height 29
drag, startPoint x: 229, startPoint y: 91, endPoint x: 244, endPoint y: 66, distance: 29.0
click at [244, 66] on div "Optional Description" at bounding box center [169, 44] width 291 height 99
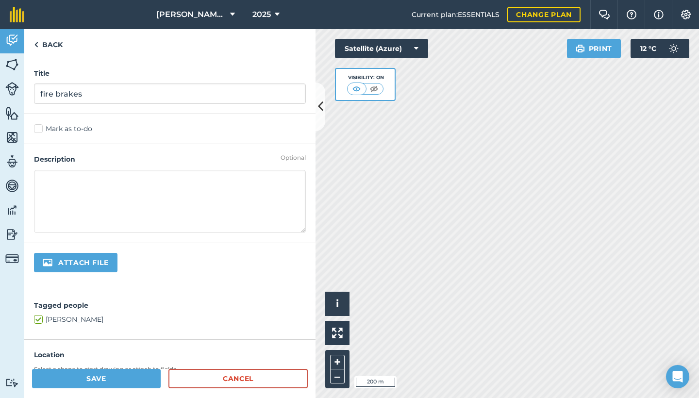
click at [117, 384] on button "Save" at bounding box center [96, 378] width 129 height 19
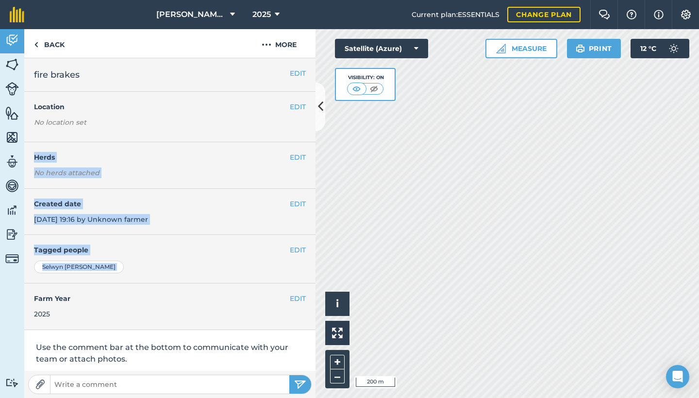
drag, startPoint x: 184, startPoint y: 287, endPoint x: 189, endPoint y: 117, distance: 170.1
click at [186, 117] on div "EDIT fire brakes EDIT Location No location set EDIT Herds No herds attached EDI…" at bounding box center [169, 214] width 291 height 313
click at [244, 92] on div "EDIT Location No location set" at bounding box center [169, 117] width 291 height 51
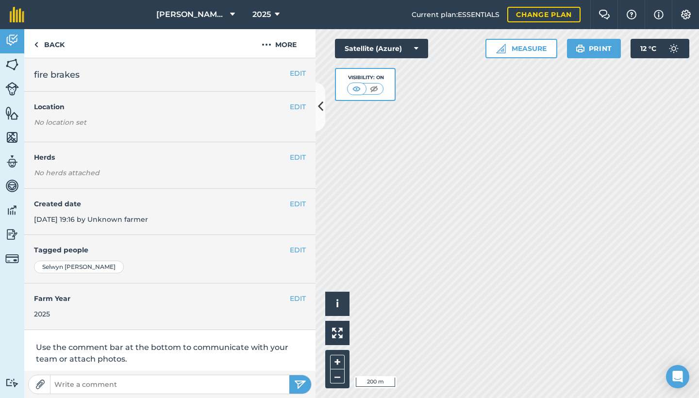
click at [231, 72] on h2 "fire brakes" at bounding box center [170, 75] width 272 height 14
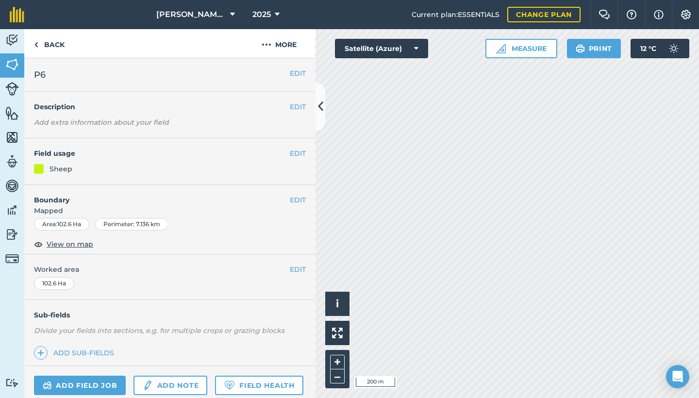
click at [296, 108] on button "EDIT" at bounding box center [298, 107] width 16 height 11
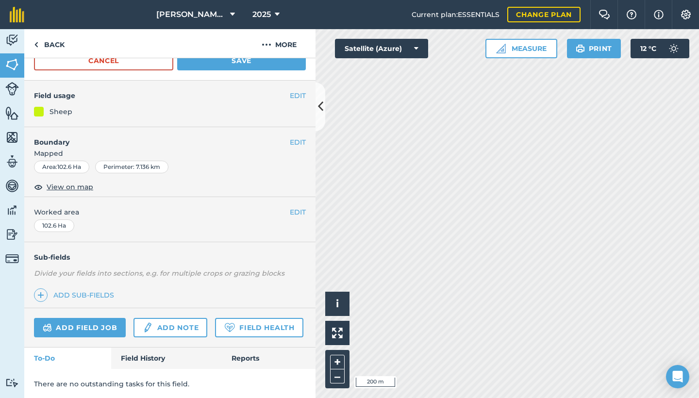
scroll to position [105, 0]
click at [75, 185] on span "View on map" at bounding box center [70, 187] width 47 height 11
click at [296, 211] on button "EDIT" at bounding box center [298, 212] width 16 height 11
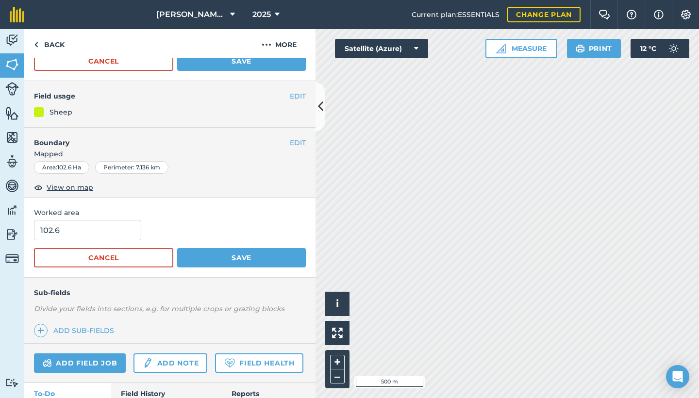
click at [206, 214] on span "Worked area" at bounding box center [170, 212] width 272 height 11
click at [227, 256] on button "Save" at bounding box center [241, 257] width 129 height 19
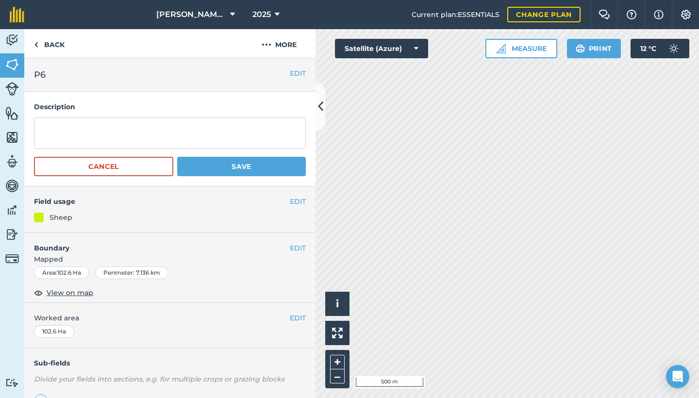
scroll to position [0, 0]
